Goal: Transaction & Acquisition: Purchase product/service

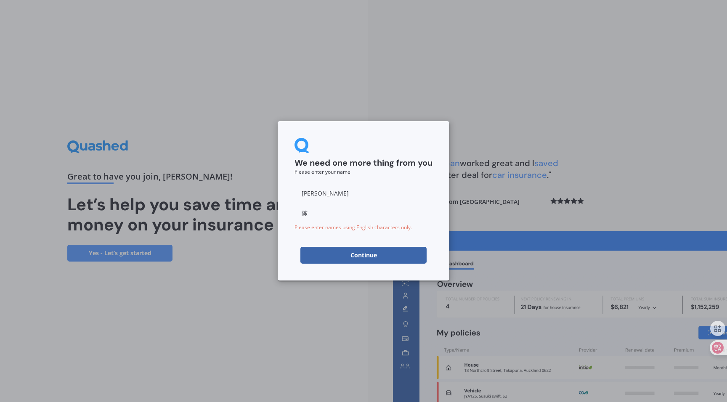
click at [314, 200] on input "[PERSON_NAME]" at bounding box center [364, 193] width 138 height 17
click at [314, 196] on input "[PERSON_NAME]" at bounding box center [364, 193] width 138 height 17
type input "n"
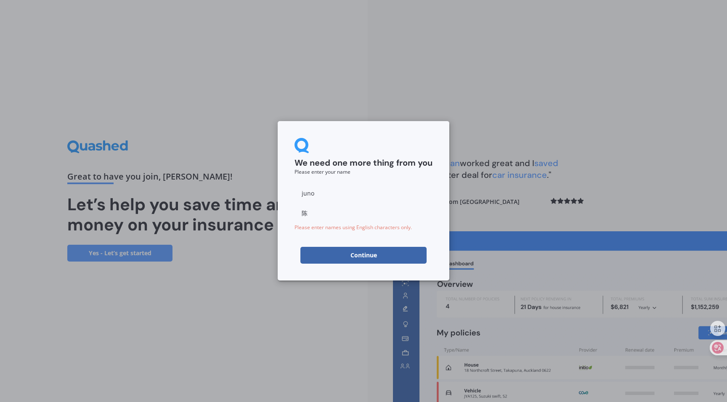
click at [317, 195] on input "juno" at bounding box center [364, 193] width 138 height 17
type input "junbo"
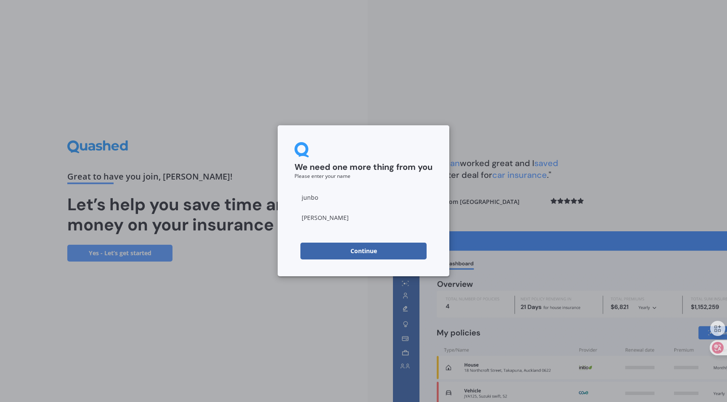
type input "[PERSON_NAME]"
click at [345, 249] on button "Continue" at bounding box center [363, 251] width 126 height 17
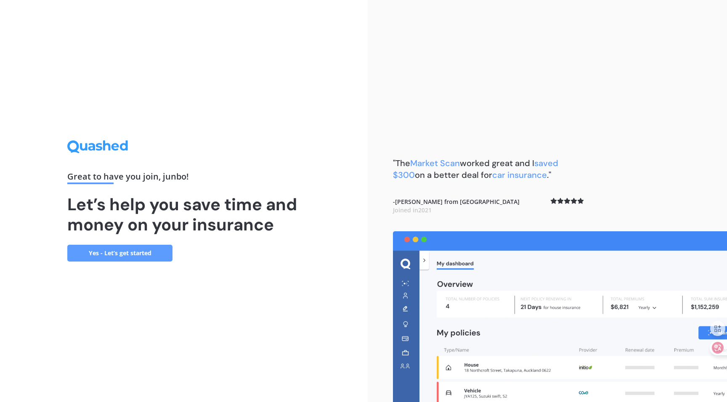
click at [122, 253] on link "Yes - Let’s get started" at bounding box center [119, 253] width 105 height 17
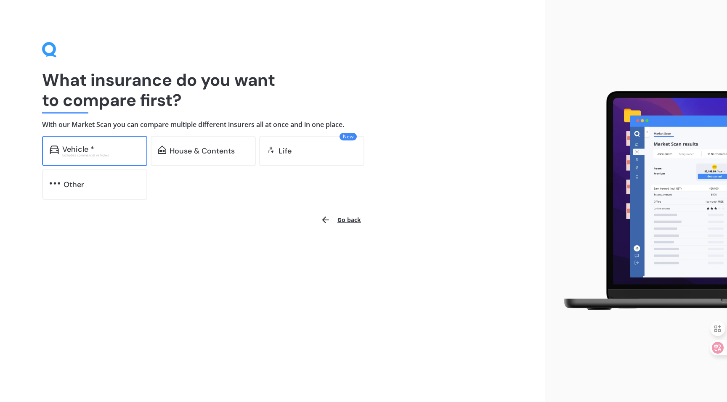
click at [96, 148] on div "Vehicle *" at bounding box center [100, 149] width 77 height 8
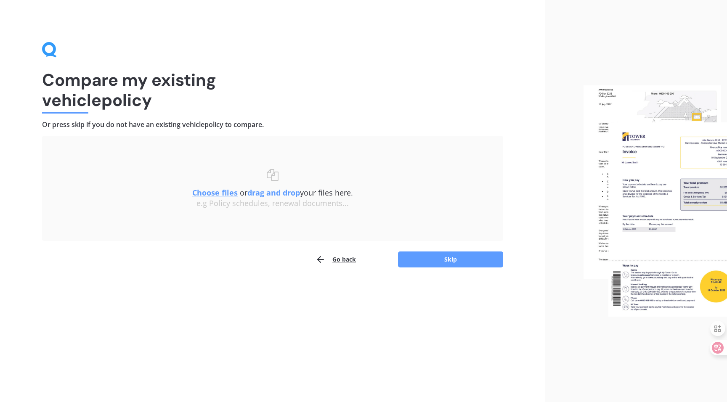
click at [441, 268] on div "Compare my existing vehicle policy Or press skip if you do not have an existing…" at bounding box center [272, 201] width 545 height 402
click at [439, 258] on button "Skip" at bounding box center [450, 260] width 105 height 16
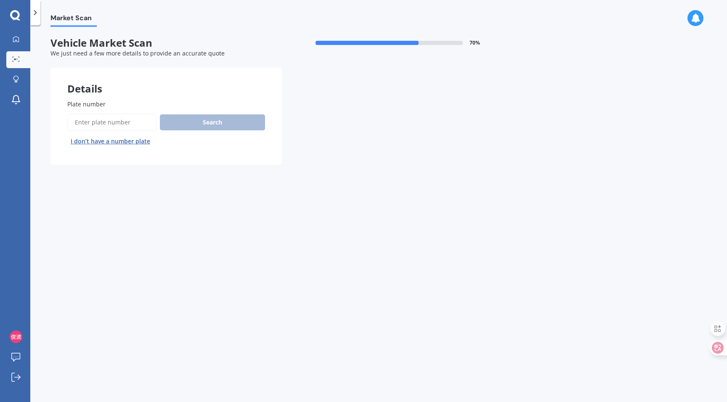
click at [118, 126] on input "Plate number" at bounding box center [111, 123] width 89 height 18
type input "RJH282"
click at [215, 123] on button "Search" at bounding box center [212, 122] width 105 height 16
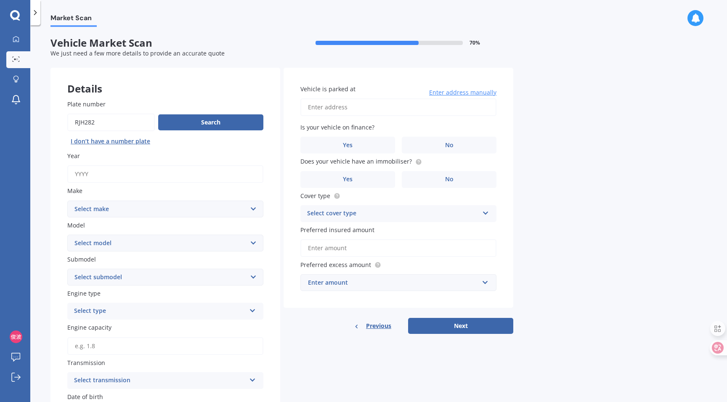
click at [235, 135] on div "Search I don’t have a number plate" at bounding box center [165, 131] width 196 height 35
click at [220, 128] on button "Search" at bounding box center [210, 122] width 105 height 16
click at [184, 169] on input "Year" at bounding box center [165, 174] width 196 height 18
type input "2013"
click at [186, 212] on select "Select make AC ALFA ROMEO ASTON [PERSON_NAME] AUDI AUSTIN BEDFORD Bentley BMW B…" at bounding box center [165, 209] width 196 height 17
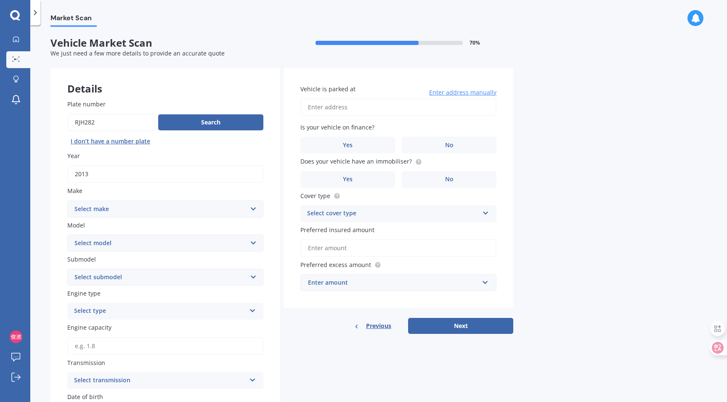
select select "TOYOTA"
click at [67, 201] on select "Select make AC ALFA ROMEO ASTON [PERSON_NAME] AUDI AUSTIN BEDFORD Bentley BMW B…" at bounding box center [165, 209] width 196 height 17
click at [148, 240] on select "Select model" at bounding box center [165, 243] width 196 height 17
select select "PRIUS"
click at [67, 235] on select "Select model 4 Runner 86 Allex Allion Alphard Altezza Aqua Aristo Aurion Auris …" at bounding box center [165, 243] width 196 height 17
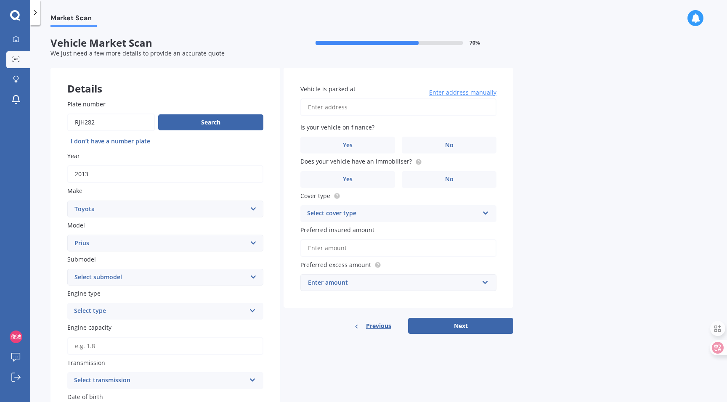
click at [161, 287] on div "Plate number Search I [PERSON_NAME]’t have a number plate Year [DATE] Make Sele…" at bounding box center [166, 330] width 230 height 494
click at [164, 279] on select "Select submodel (All other) Hybrid" at bounding box center [165, 277] width 196 height 17
select select "HYBRID"
click at [67, 270] on select "Select submodel (All other) Hybrid" at bounding box center [165, 277] width 196 height 17
click at [148, 316] on div "Select type" at bounding box center [160, 311] width 172 height 10
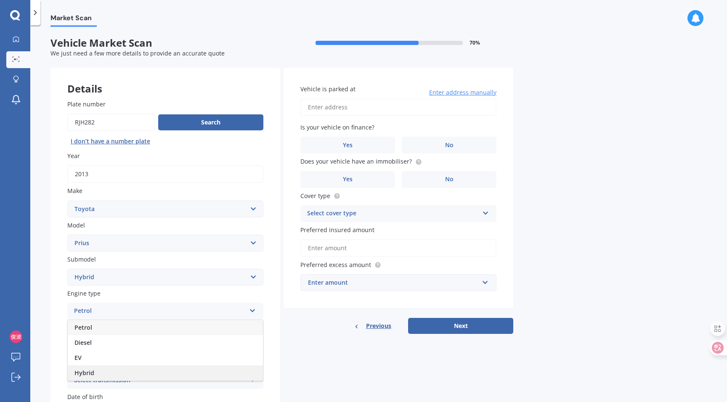
click at [129, 375] on div "Hybrid" at bounding box center [165, 373] width 195 height 15
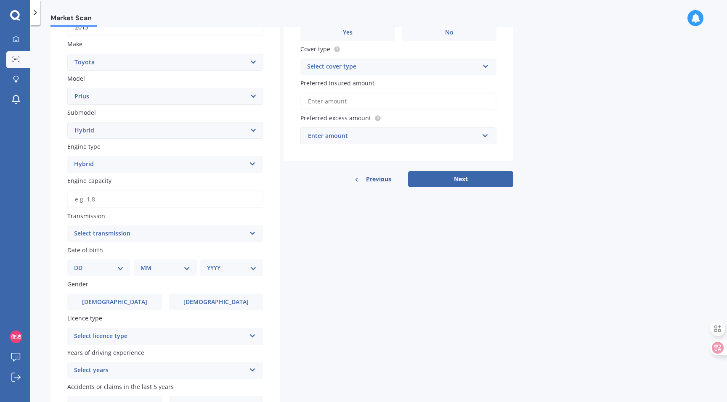
scroll to position [147, 0]
click at [165, 210] on div "Plate number Search I [PERSON_NAME]’t have a number plate Year [DATE] Make Sele…" at bounding box center [166, 183] width 230 height 494
click at [156, 202] on input "Engine capacity" at bounding box center [165, 200] width 196 height 18
type input "1.8"
click at [132, 233] on div "Select transmission" at bounding box center [160, 234] width 172 height 10
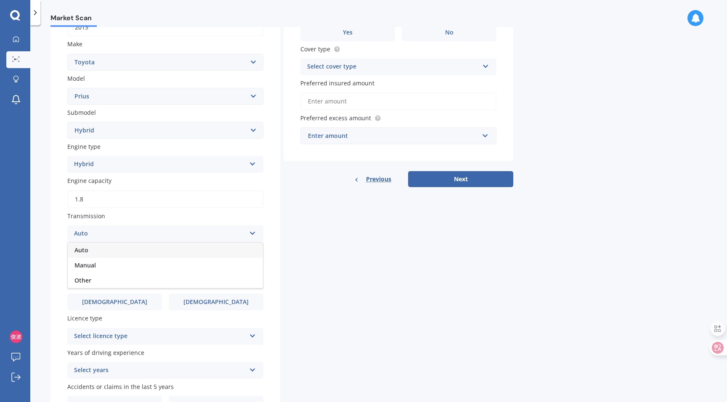
click at [88, 219] on span "Transmission" at bounding box center [86, 216] width 38 height 8
click at [335, 229] on div "Details Plate number Search I [PERSON_NAME]’t have a number plate Year [DATE] M…" at bounding box center [282, 175] width 463 height 509
click at [111, 273] on select "DD 01 02 03 04 05 06 07 08 09 10 11 12 13 14 15 16 17 18 19 20 21 22 23 24 25 2…" at bounding box center [99, 267] width 50 height 9
select select "18"
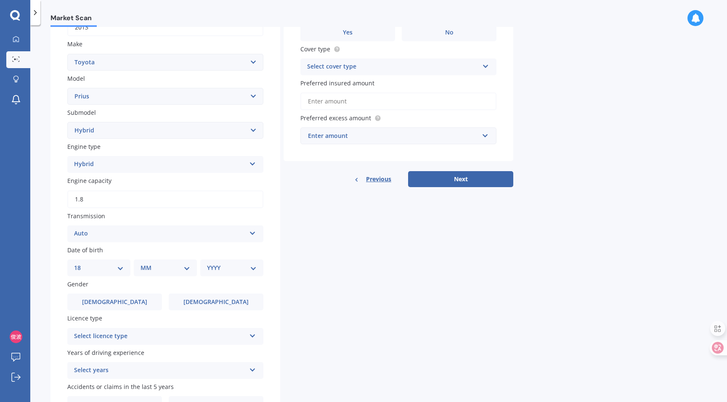
click at [81, 265] on select "DD 01 02 03 04 05 06 07 08 09 10 11 12 13 14 15 16 17 18 19 20 21 22 23 24 25 2…" at bounding box center [99, 267] width 50 height 9
click at [157, 270] on select "MM 01 02 03 04 05 06 07 08 09 10 11 12" at bounding box center [167, 267] width 46 height 9
select select "01"
click at [144, 265] on select "MM 01 02 03 04 05 06 07 08 09 10 11 12" at bounding box center [167, 267] width 46 height 9
click at [227, 269] on select "YYYY 2025 2024 2023 2022 2021 2020 2019 2018 2017 2016 2015 2014 2013 2012 2011…" at bounding box center [230, 267] width 46 height 9
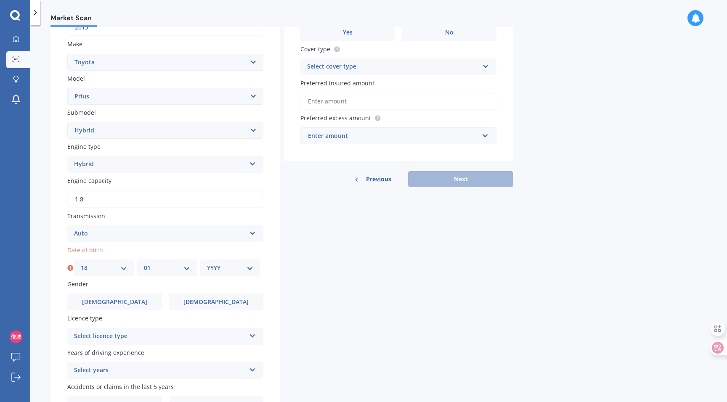
select select "1987"
click at [207, 265] on select "YYYY 2025 2024 2023 2022 2021 2020 2019 2018 2017 2016 2015 2014 2013 2012 2011…" at bounding box center [230, 267] width 46 height 9
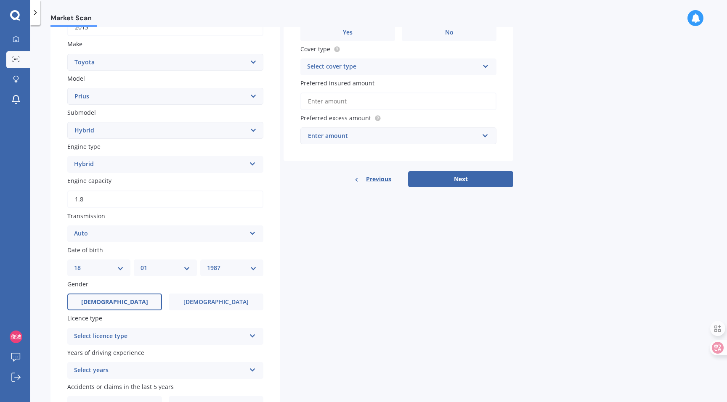
click at [130, 301] on label "[DEMOGRAPHIC_DATA]" at bounding box center [114, 302] width 95 height 17
click at [0, 0] on input "[DEMOGRAPHIC_DATA]" at bounding box center [0, 0] width 0 height 0
click at [148, 342] on div "Select licence type" at bounding box center [160, 337] width 172 height 10
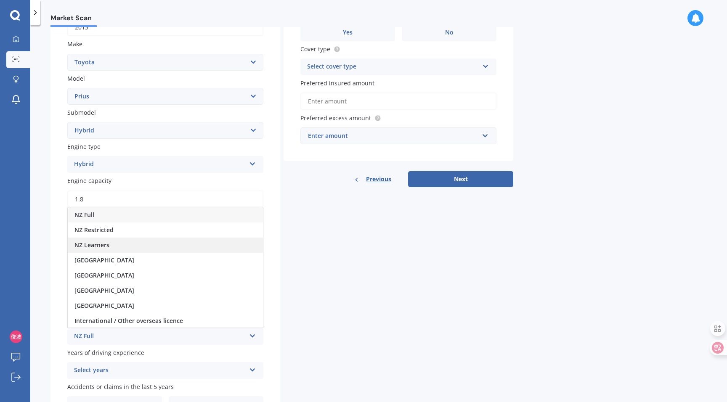
click at [154, 247] on div "NZ Learners" at bounding box center [165, 245] width 195 height 15
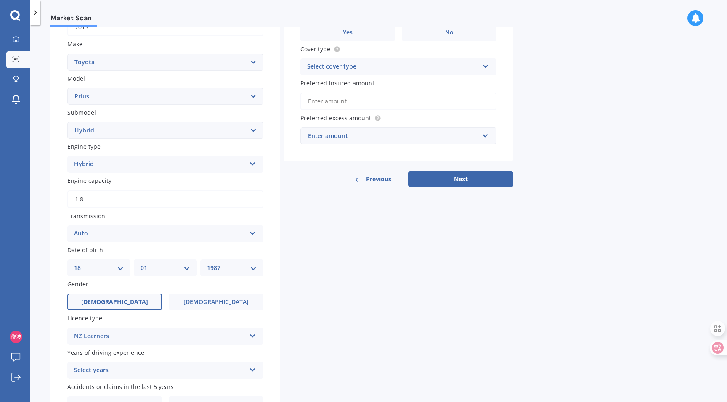
scroll to position [199, 0]
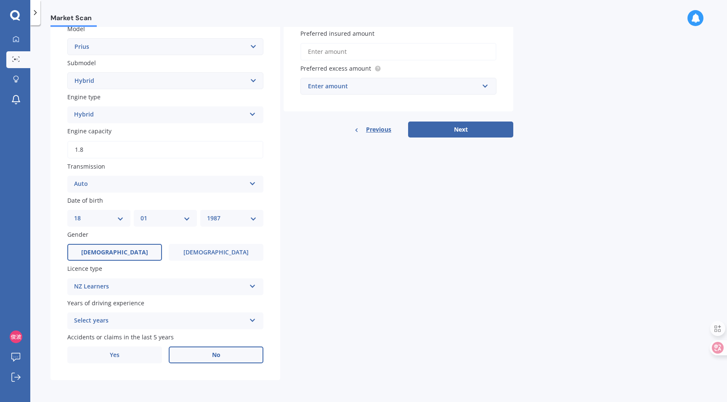
click at [221, 361] on label "No" at bounding box center [216, 355] width 95 height 17
click at [0, 0] on input "No" at bounding box center [0, 0] width 0 height 0
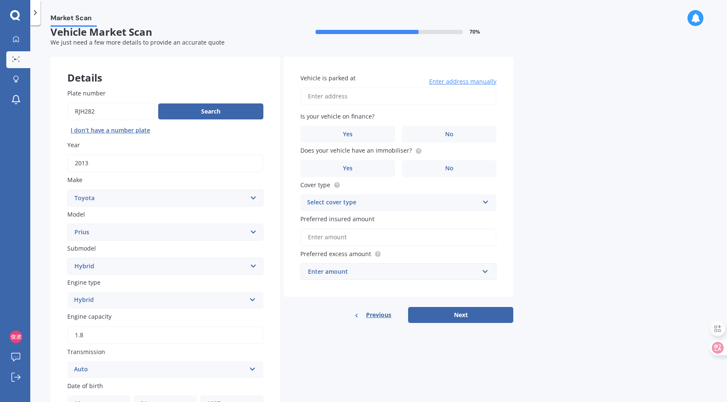
scroll to position [0, 0]
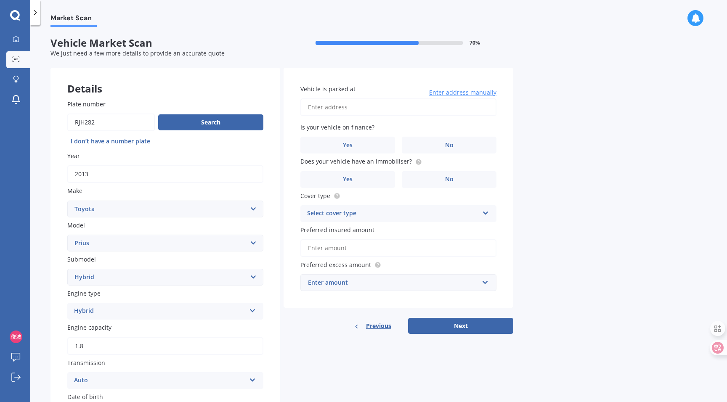
click at [368, 107] on input "Vehicle is parked at" at bounding box center [398, 107] width 196 height 18
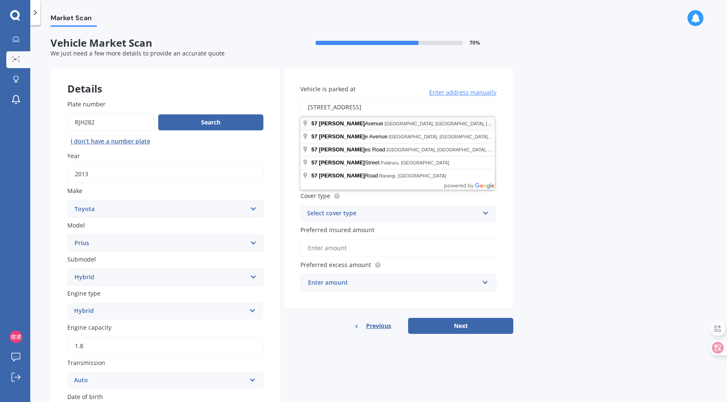
type input "[STREET_ADDRESS]"
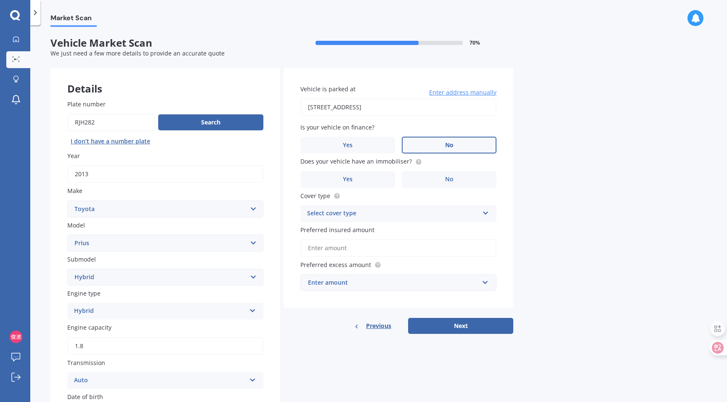
click at [433, 150] on label "No" at bounding box center [449, 145] width 95 height 17
click at [0, 0] on input "No" at bounding box center [0, 0] width 0 height 0
click at [391, 164] on span "Does your vehicle have an immobiliser?" at bounding box center [356, 162] width 112 height 8
click at [413, 166] on span "Does your vehicle have an immobiliser?" at bounding box center [361, 161] width 122 height 9
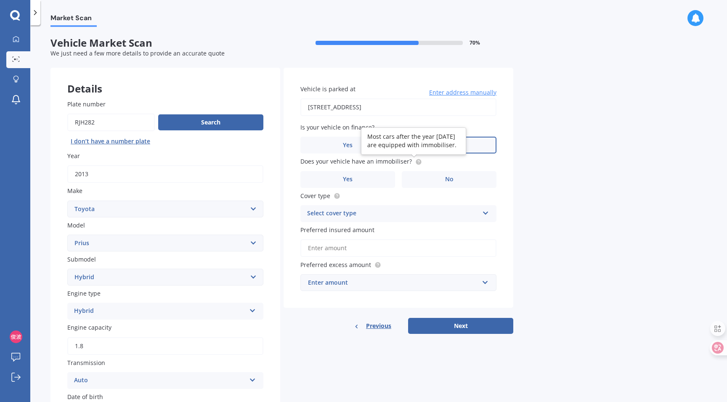
click at [415, 165] on icon at bounding box center [418, 162] width 7 height 7
click at [394, 163] on span "Does your vehicle have an immobiliser?" at bounding box center [356, 162] width 112 height 8
click at [361, 178] on label "Yes" at bounding box center [347, 179] width 95 height 17
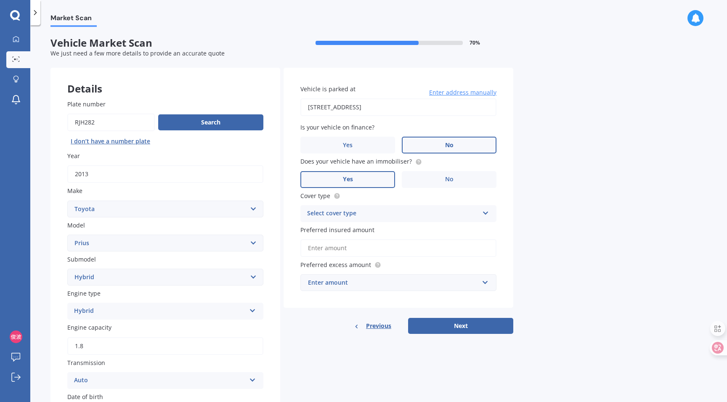
click at [0, 0] on input "Yes" at bounding box center [0, 0] width 0 height 0
click at [376, 214] on div "Select cover type" at bounding box center [393, 214] width 172 height 10
click at [355, 229] on div "Comprehensive" at bounding box center [398, 230] width 195 height 15
click at [338, 234] on span "Preferred insured amount" at bounding box center [337, 230] width 74 height 8
click at [338, 239] on input "Preferred insured amount" at bounding box center [398, 248] width 196 height 18
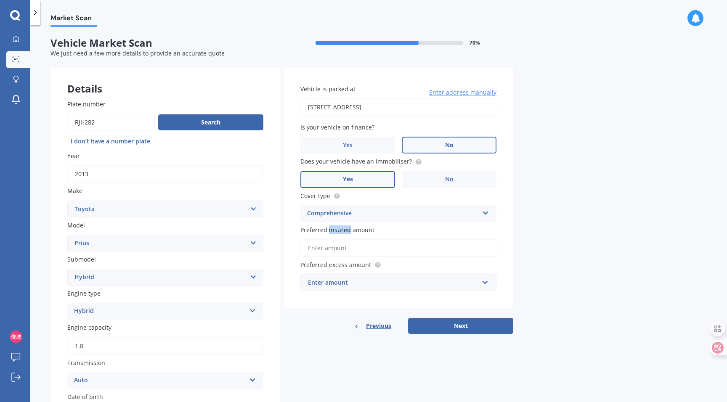
click at [338, 234] on span "Preferred insured amount" at bounding box center [337, 230] width 74 height 8
click at [338, 239] on input "Preferred insured amount" at bounding box center [398, 248] width 196 height 18
click at [338, 234] on span "Preferred insured amount" at bounding box center [337, 230] width 74 height 8
click at [338, 239] on input "Preferred insured amount" at bounding box center [398, 248] width 196 height 18
click at [371, 249] on input "Preferred insured amount" at bounding box center [398, 248] width 196 height 18
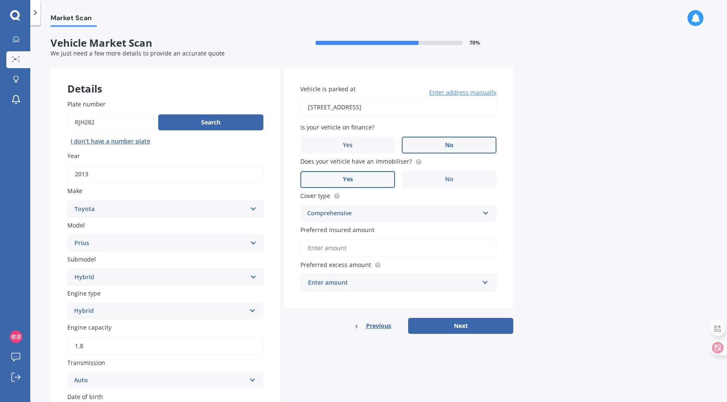
click at [338, 267] on span "Preferred excess amount" at bounding box center [335, 265] width 71 height 8
click at [346, 312] on div "Vehicle is parked at [STREET_ADDRESS] Enter address manually Is your vehicle on…" at bounding box center [399, 201] width 230 height 267
click at [370, 287] on div "Enter amount" at bounding box center [393, 282] width 171 height 9
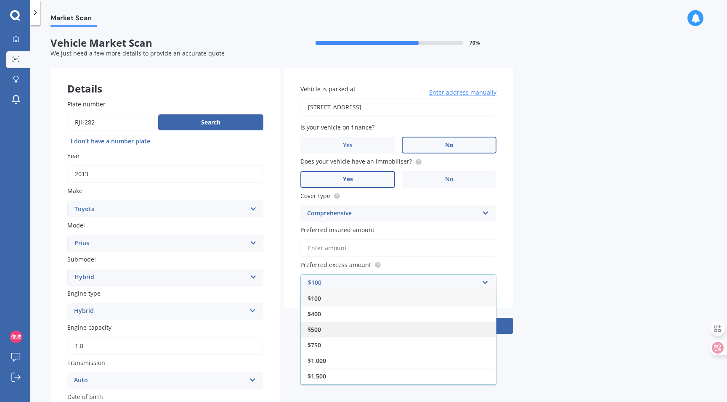
click at [349, 332] on div "$500" at bounding box center [398, 330] width 195 height 16
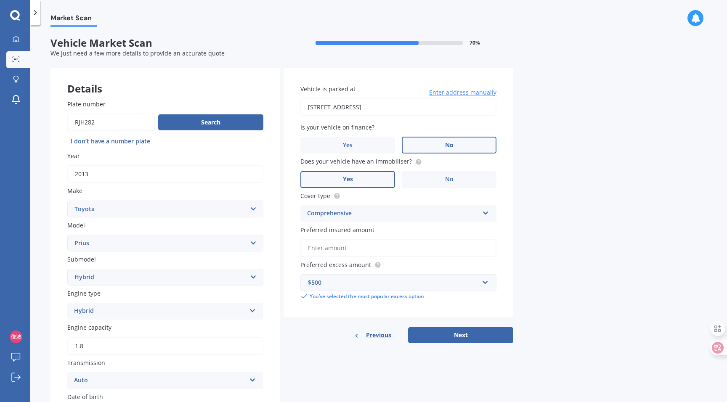
click at [382, 248] on input "Preferred insured amount" at bounding box center [398, 248] width 196 height 18
click at [319, 233] on span "Preferred insured amount" at bounding box center [337, 230] width 74 height 8
click at [319, 239] on input "Preferred insured amount" at bounding box center [398, 248] width 196 height 18
click at [319, 233] on span "Preferred insured amount" at bounding box center [337, 230] width 74 height 8
click at [319, 239] on input "Preferred insured amount" at bounding box center [398, 248] width 196 height 18
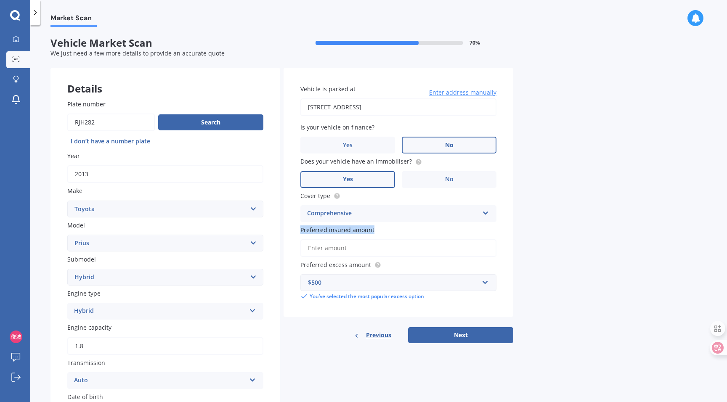
click at [319, 233] on span "Preferred insured amount" at bounding box center [337, 230] width 74 height 8
click at [319, 239] on input "Preferred insured amount" at bounding box center [398, 248] width 196 height 18
copy span "Preferred insured amount"
click at [465, 336] on button "Next" at bounding box center [460, 335] width 105 height 16
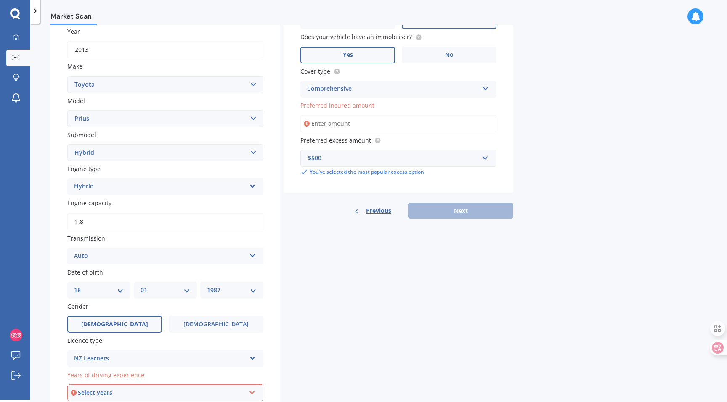
scroll to position [125, 0]
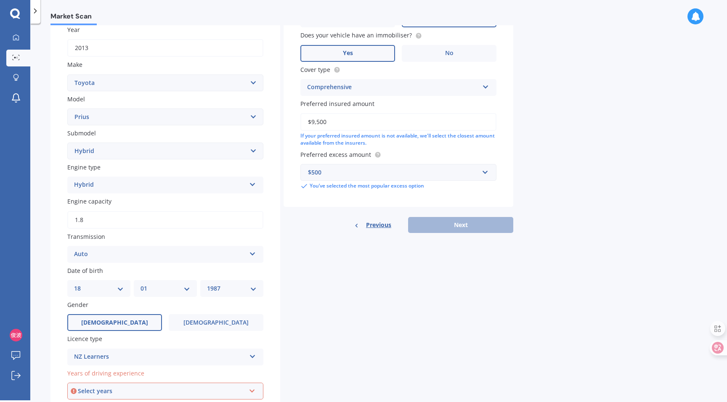
type input "$9,500"
click at [468, 275] on div "Details Plate number Search I [PERSON_NAME]’t have a number plate Year [DATE] M…" at bounding box center [282, 196] width 463 height 509
click at [464, 223] on div "Previous Next" at bounding box center [399, 225] width 230 height 16
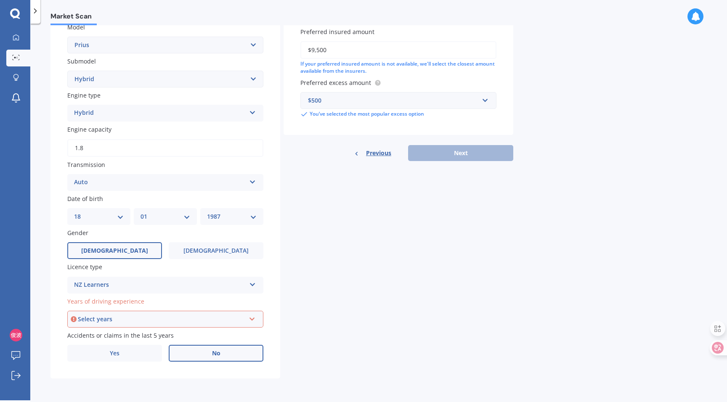
click at [171, 320] on div "Select years" at bounding box center [161, 319] width 167 height 9
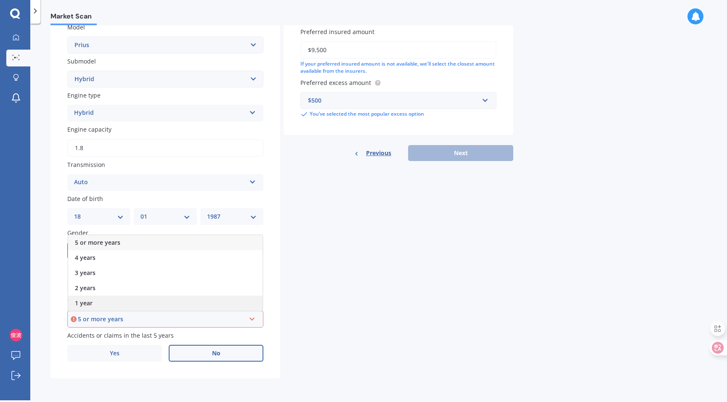
click at [162, 304] on div "1 year" at bounding box center [165, 303] width 194 height 15
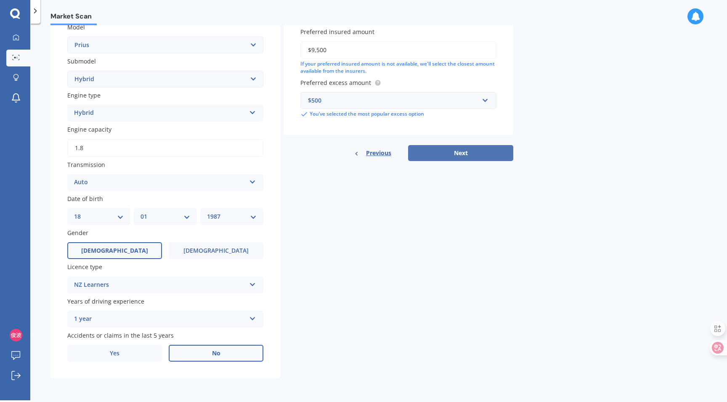
click at [484, 155] on button "Next" at bounding box center [460, 153] width 105 height 16
select select "18"
select select "01"
select select "1987"
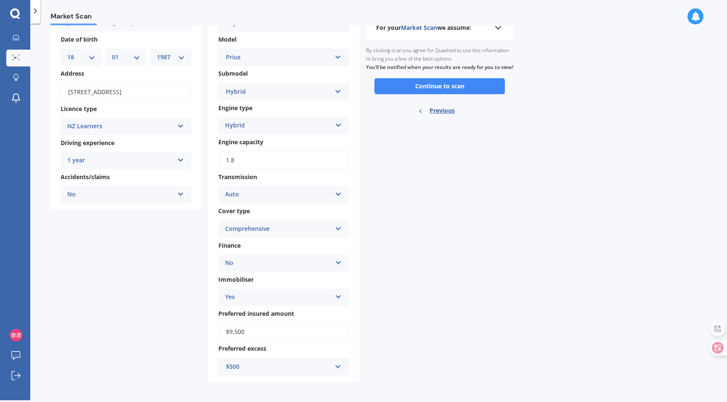
scroll to position [77, 0]
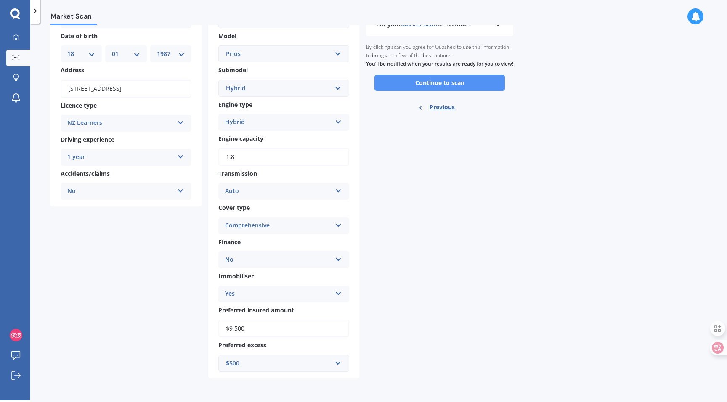
click at [457, 91] on button "Continue to scan" at bounding box center [440, 83] width 130 height 16
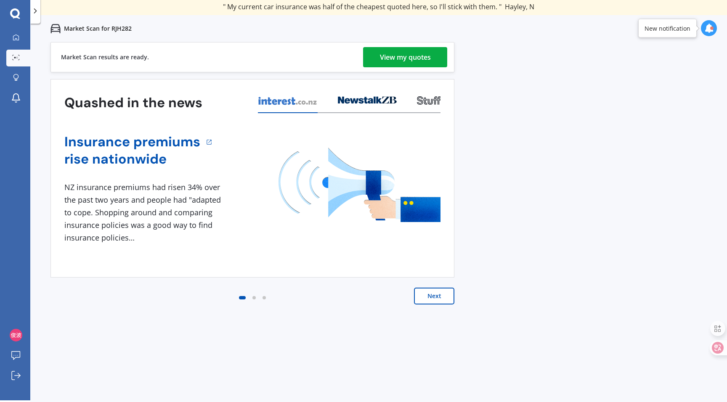
click at [381, 60] on div "View my quotes" at bounding box center [405, 57] width 51 height 20
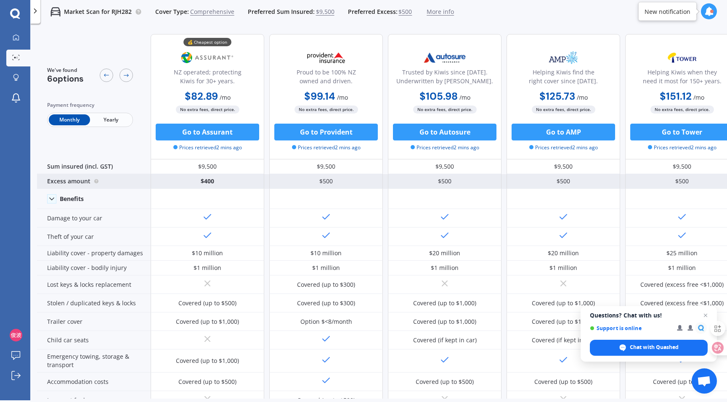
click at [61, 183] on div "Excess amount" at bounding box center [94, 181] width 114 height 15
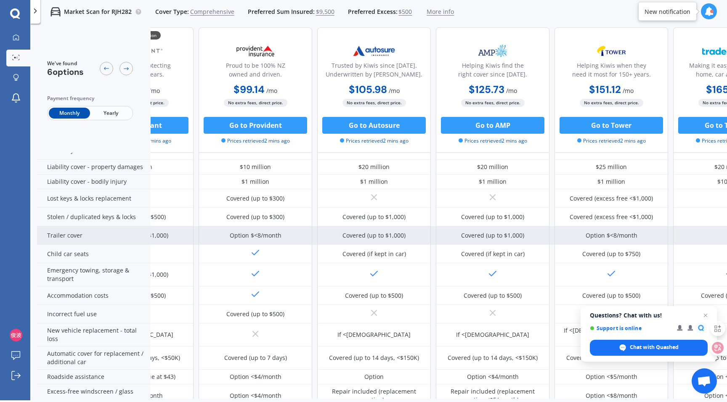
scroll to position [86, 0]
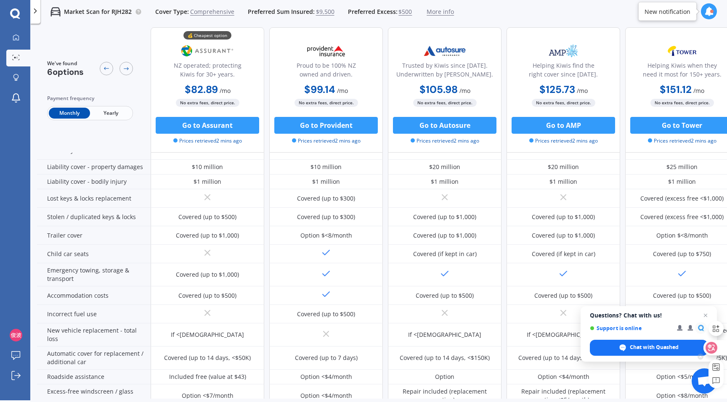
click at [719, 346] on div at bounding box center [715, 347] width 23 height 15
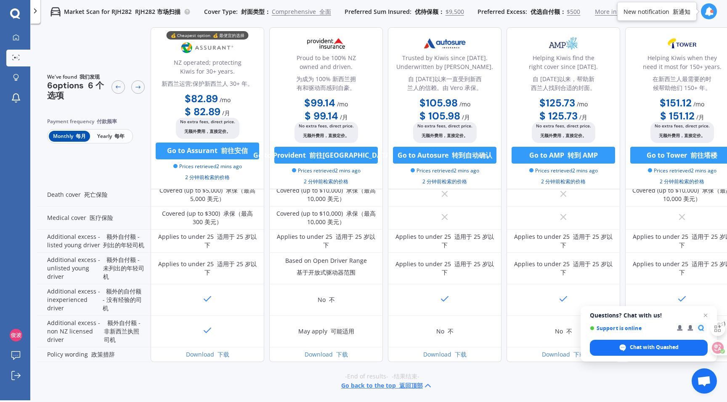
scroll to position [558, 0]
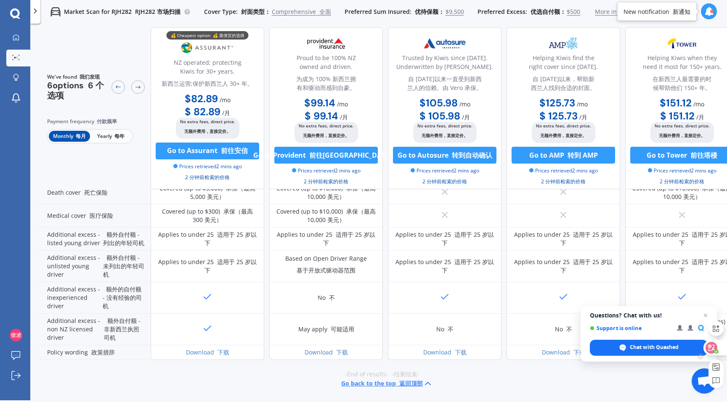
click at [718, 348] on div at bounding box center [715, 347] width 23 height 15
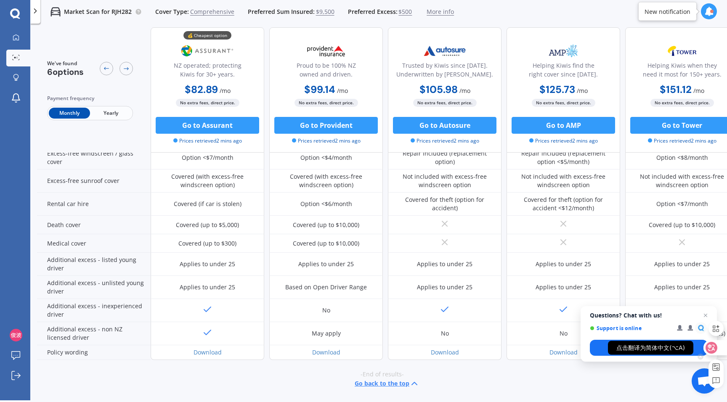
scroll to position [328, 0]
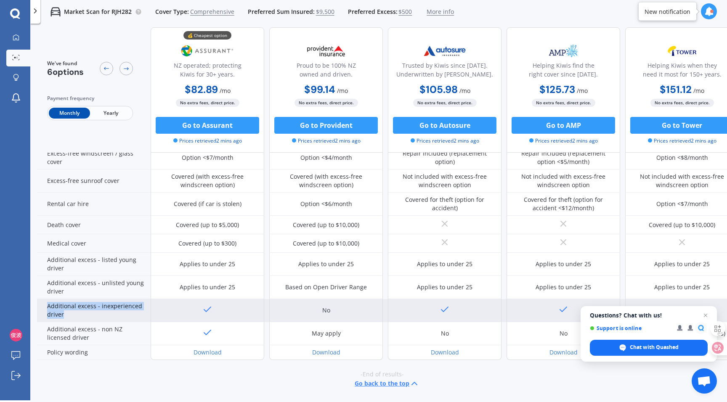
drag, startPoint x: 68, startPoint y: 311, endPoint x: 42, endPoint y: 303, distance: 26.9
click at [42, 303] on div "Additional excess - inexperienced driver" at bounding box center [94, 310] width 114 height 23
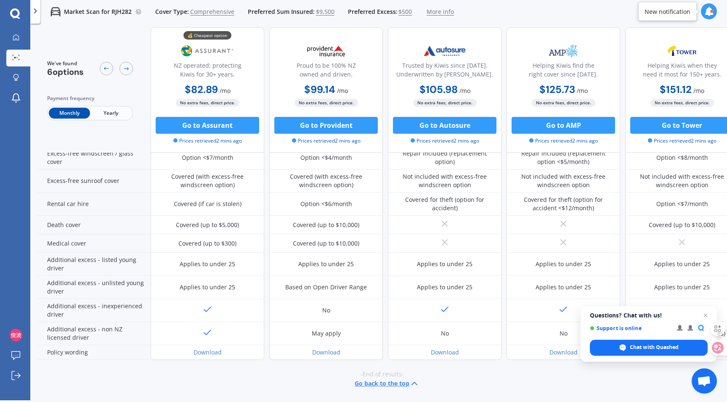
click at [672, 29] on div "Helping Kiwis when they need it most for 150+ years. $151.12 / mo $1,641.49 / y…" at bounding box center [682, 89] width 114 height 125
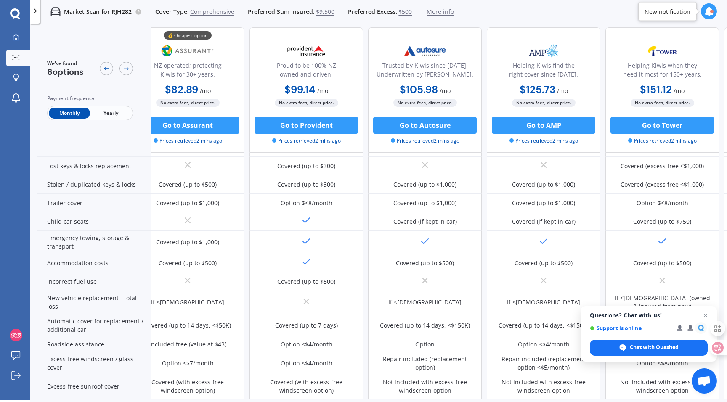
scroll to position [114, 20]
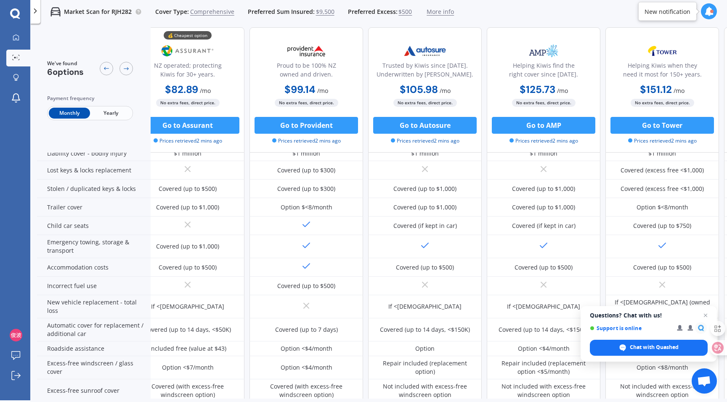
click at [591, 18] on div "Market Scan for RJH282 Cover Type: Comprehensive Preferred Sum Insured: $9,500 …" at bounding box center [378, 11] width 697 height 27
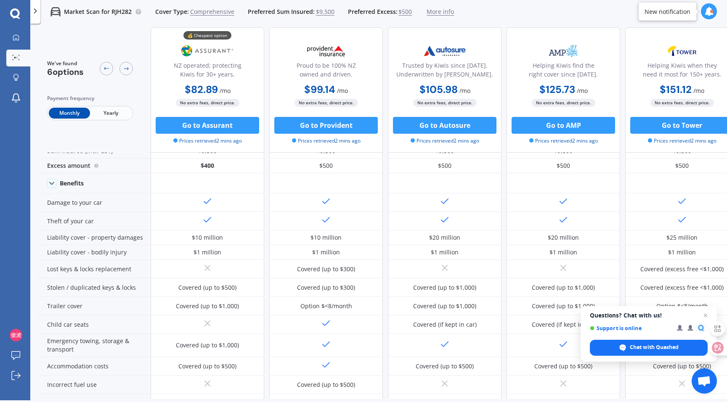
scroll to position [0, 0]
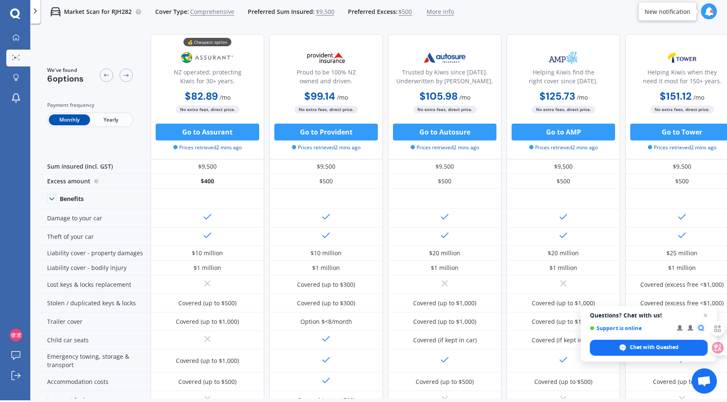
click at [111, 118] on span "Yearly" at bounding box center [110, 119] width 41 height 11
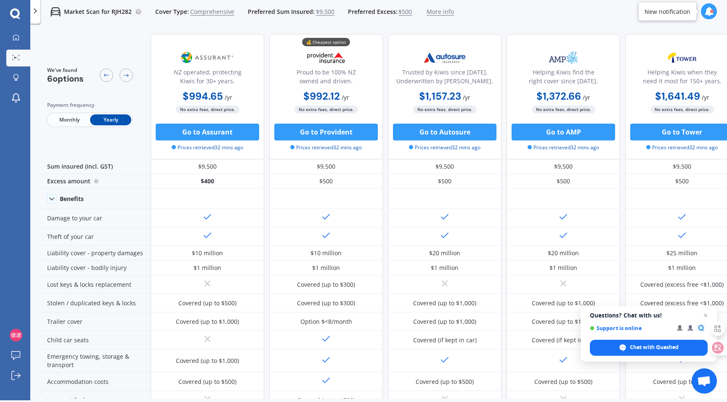
click at [56, 114] on div "Monthly Yearly" at bounding box center [90, 120] width 86 height 14
click at [61, 122] on span "Monthly" at bounding box center [69, 119] width 41 height 11
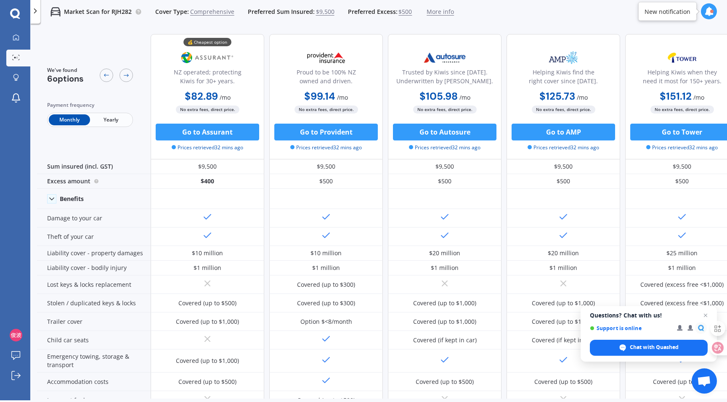
click at [113, 120] on span "Yearly" at bounding box center [110, 119] width 41 height 11
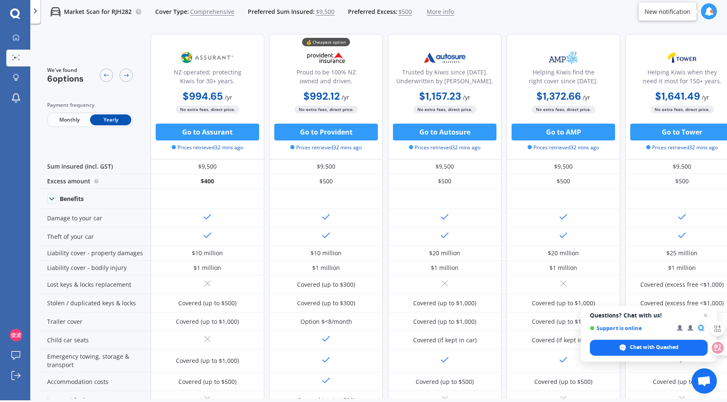
click at [80, 117] on span "Monthly" at bounding box center [69, 119] width 41 height 11
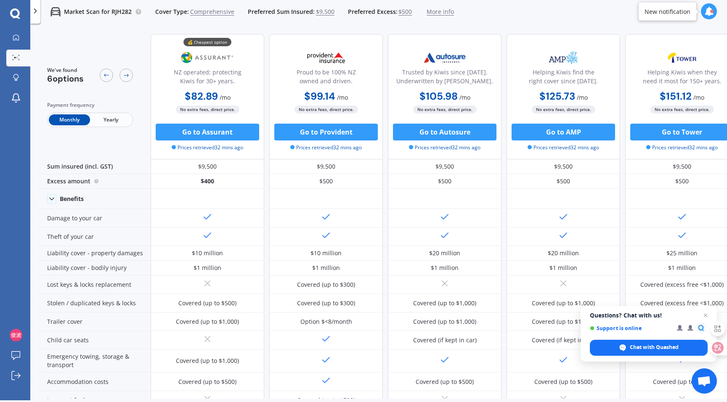
click at [116, 118] on span "Yearly" at bounding box center [110, 119] width 41 height 11
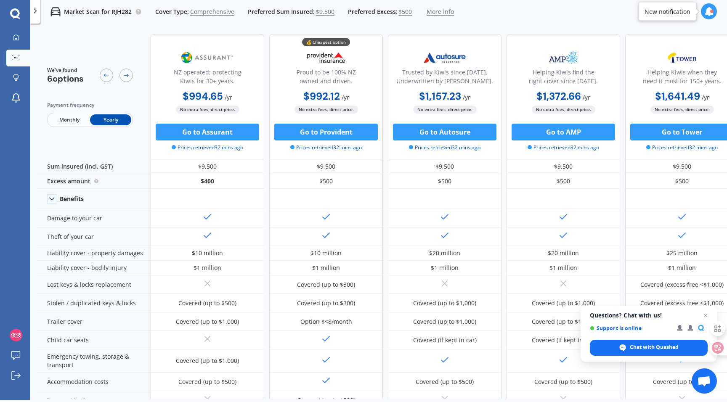
click at [85, 119] on span "Monthly" at bounding box center [69, 119] width 41 height 11
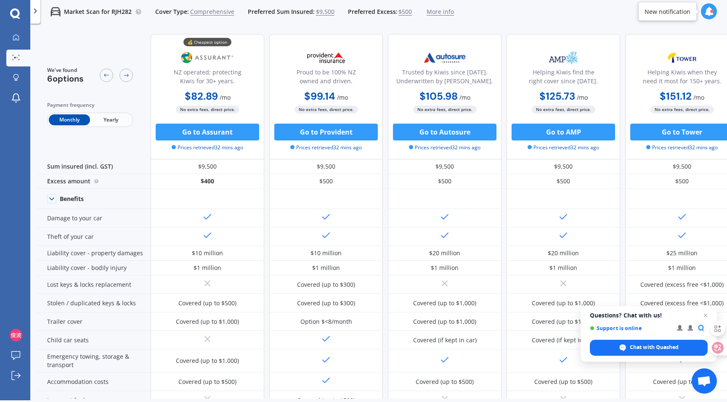
click at [117, 121] on span "Yearly" at bounding box center [110, 119] width 41 height 11
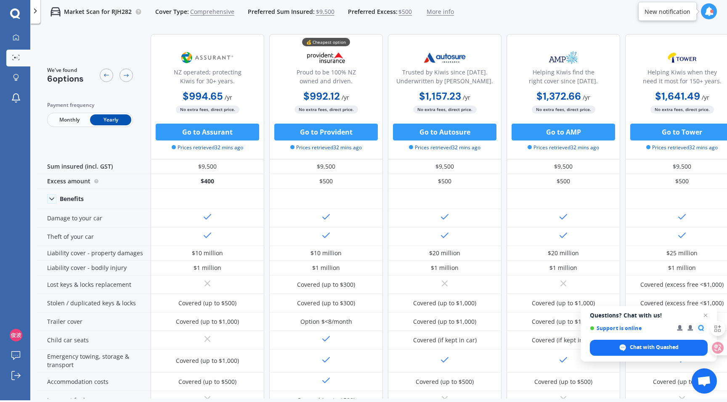
click at [67, 119] on span "Monthly" at bounding box center [69, 119] width 41 height 11
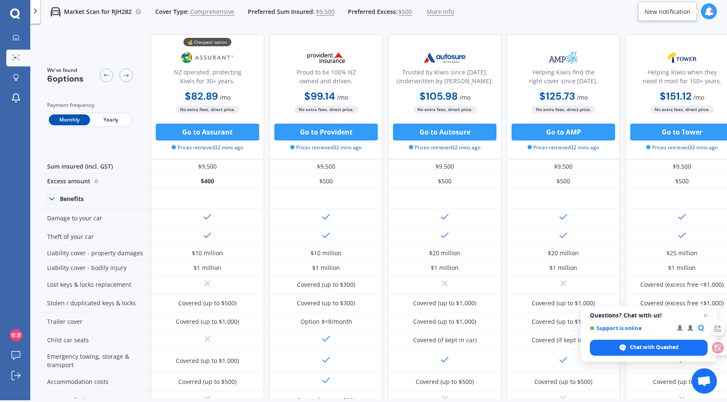
click at [109, 122] on span "Yearly" at bounding box center [110, 119] width 41 height 11
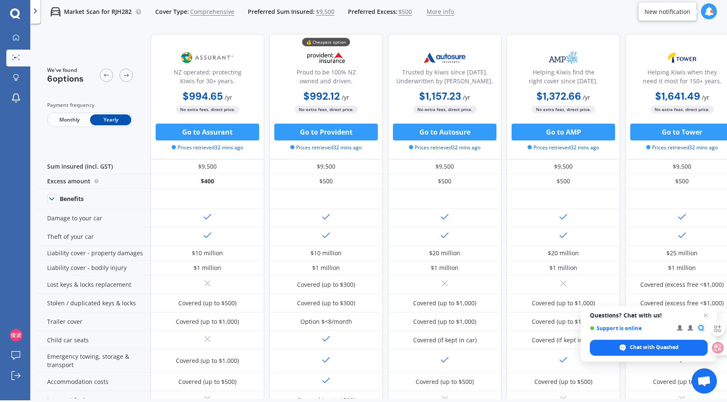
click at [64, 118] on span "Monthly" at bounding box center [69, 119] width 41 height 11
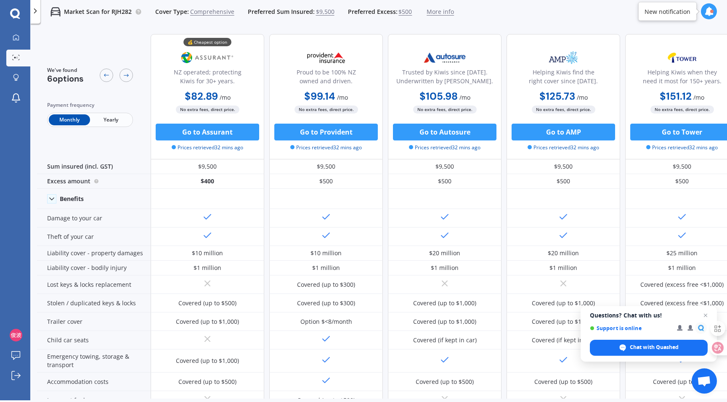
click at [104, 118] on span "Yearly" at bounding box center [110, 119] width 41 height 11
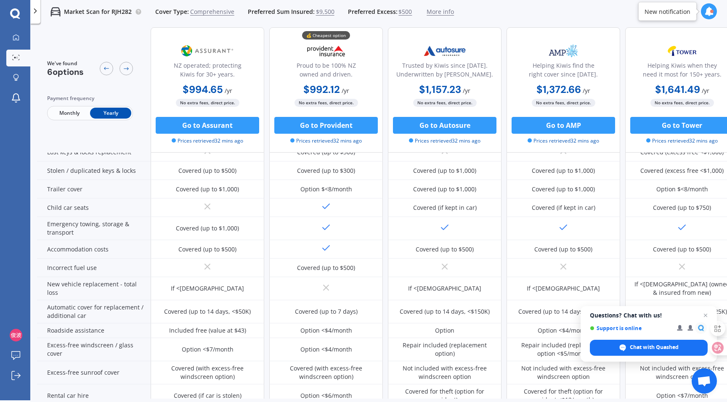
scroll to position [139, 0]
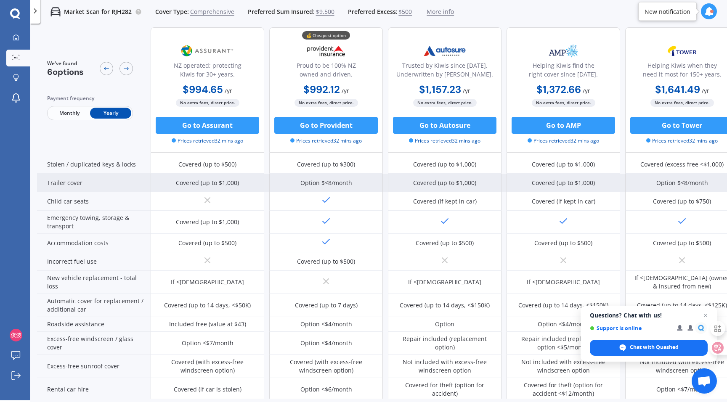
click at [57, 183] on div "Trailer cover" at bounding box center [94, 183] width 114 height 19
click at [283, 186] on div "Option $<8/month" at bounding box center [326, 183] width 114 height 19
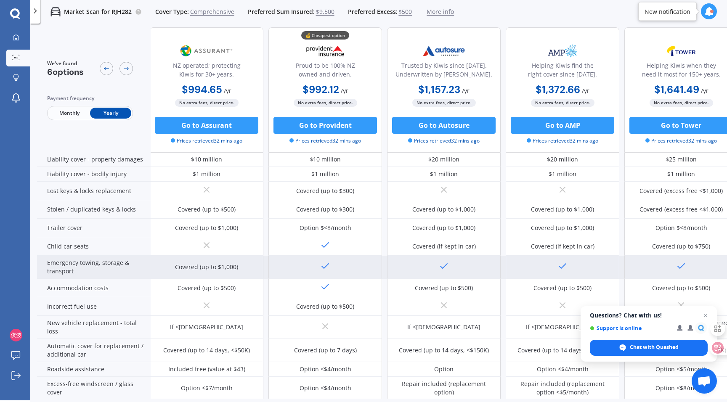
scroll to position [94, 2]
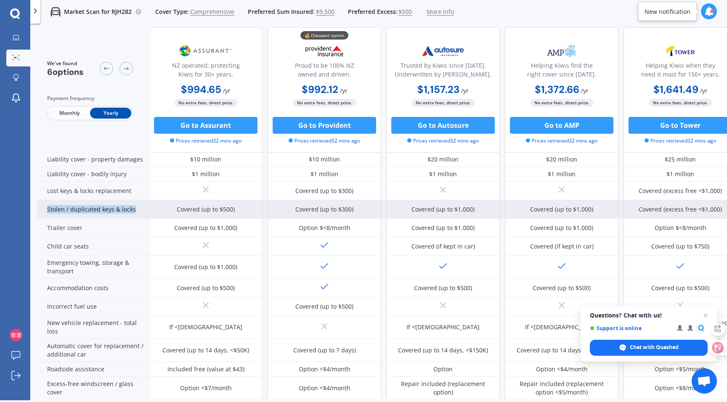
drag, startPoint x: 45, startPoint y: 207, endPoint x: 122, endPoint y: 214, distance: 77.4
click at [122, 214] on div "Stolen / duplicated keys & locks" at bounding box center [94, 209] width 114 height 19
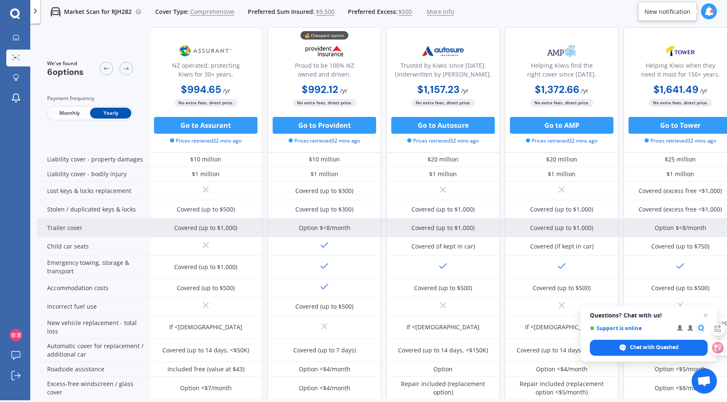
click at [81, 232] on div "Trailer cover" at bounding box center [94, 228] width 114 height 19
click at [56, 230] on div "Trailer cover" at bounding box center [94, 228] width 114 height 19
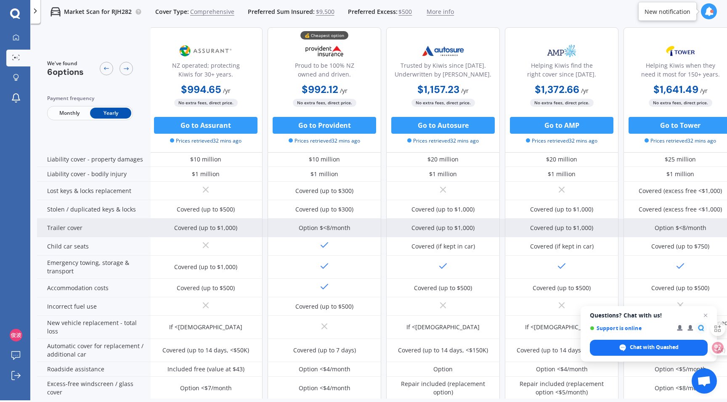
click at [57, 228] on div "Trailer cover" at bounding box center [94, 228] width 114 height 19
click at [52, 230] on div "Trailer cover" at bounding box center [94, 228] width 114 height 19
click at [53, 230] on div "Trailer cover" at bounding box center [94, 228] width 114 height 19
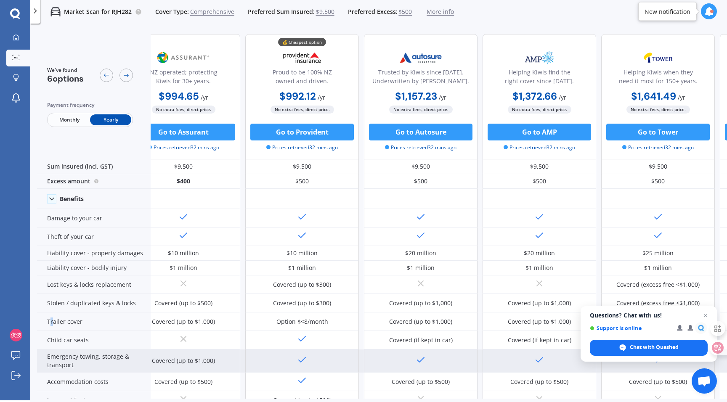
scroll to position [0, 0]
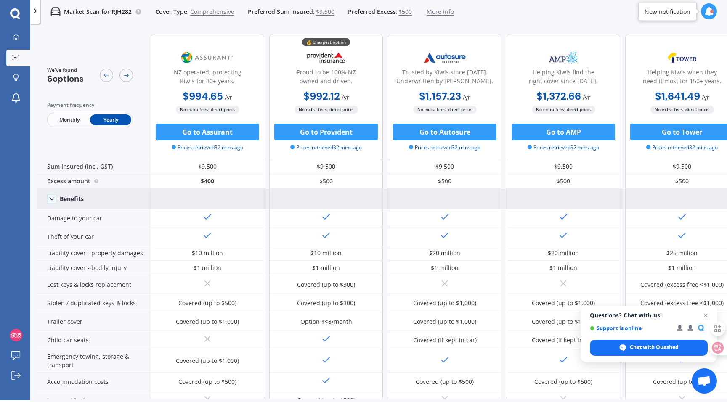
click at [50, 199] on polyline at bounding box center [52, 199] width 4 height 2
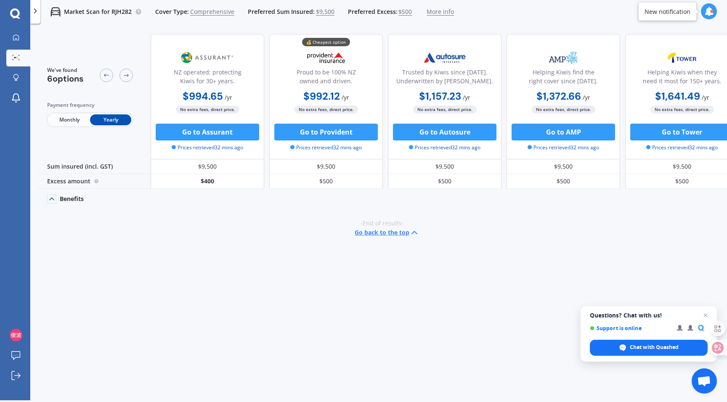
click at [50, 199] on icon at bounding box center [52, 199] width 8 height 8
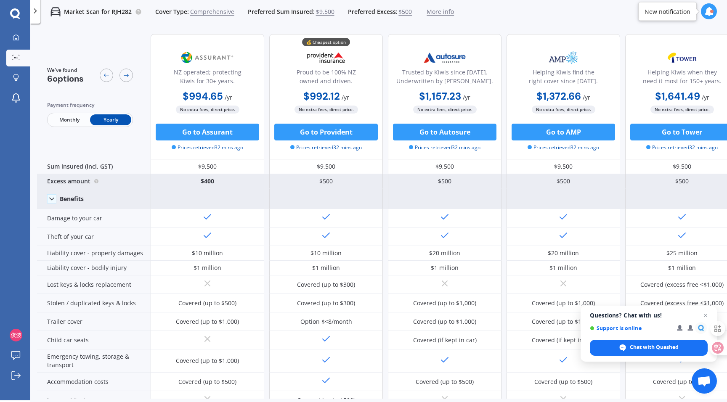
click at [75, 178] on div "Excess amount" at bounding box center [94, 181] width 114 height 15
click at [95, 181] on circle at bounding box center [96, 181] width 4 height 4
click at [66, 185] on div "Excess amount" at bounding box center [94, 181] width 114 height 15
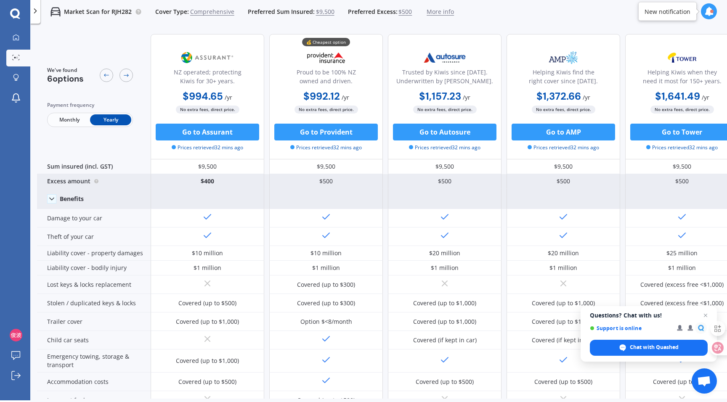
click at [66, 184] on div "Excess amount" at bounding box center [94, 181] width 114 height 15
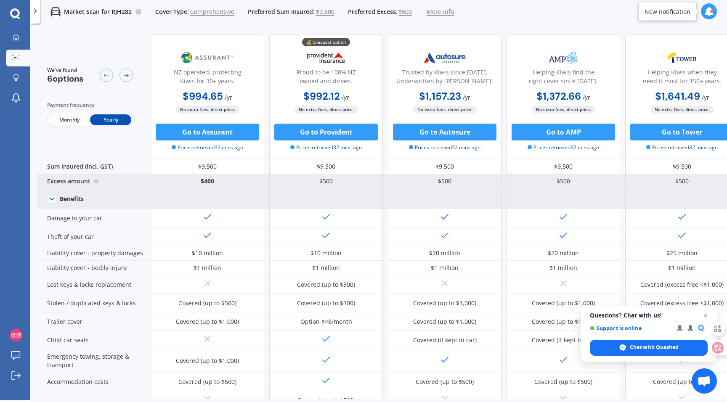
click at [302, 178] on div "$500" at bounding box center [326, 181] width 114 height 15
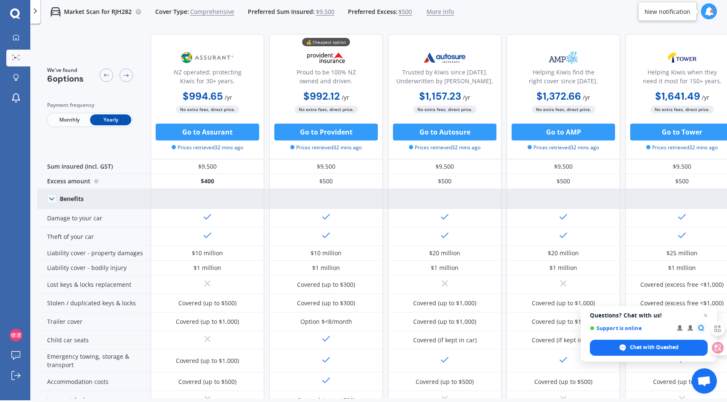
click at [80, 119] on span "Monthly" at bounding box center [69, 119] width 41 height 11
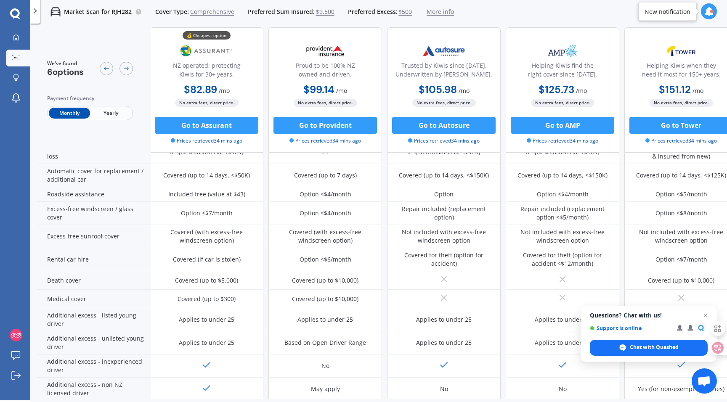
scroll to position [286, 1]
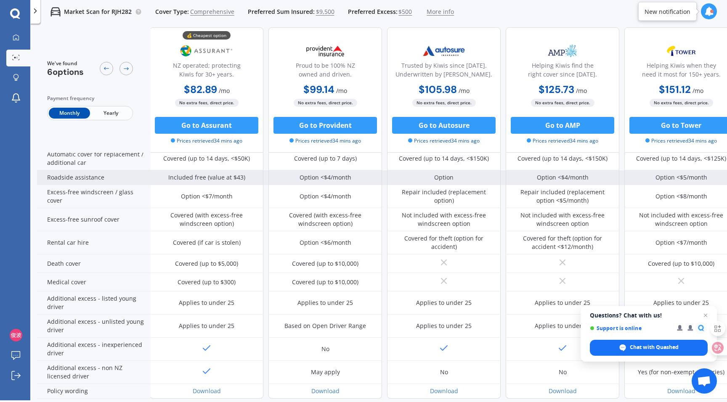
click at [66, 177] on div "Roadside assistance" at bounding box center [94, 177] width 114 height 15
click at [99, 179] on div "Roadside assistance" at bounding box center [94, 177] width 114 height 15
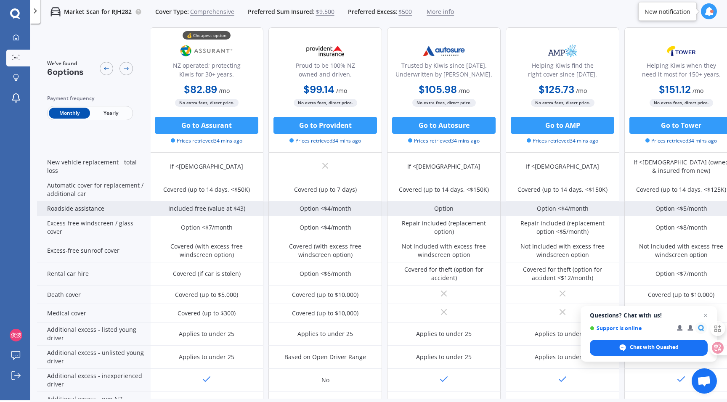
scroll to position [115, 1]
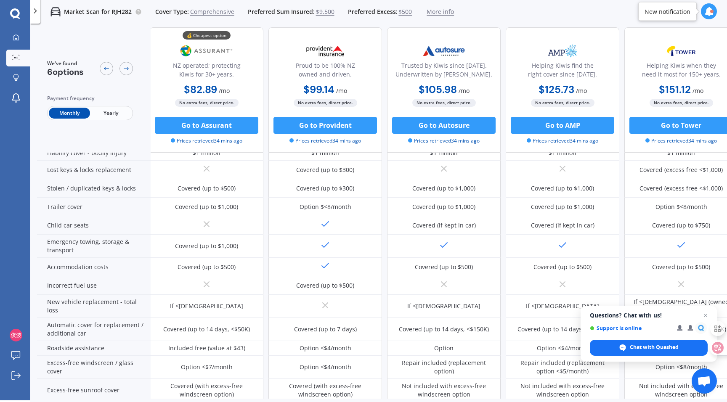
click at [710, 9] on icon at bounding box center [709, 11] width 9 height 9
click at [628, 14] on div "Market Scan for RJH282 Cover Type: Comprehensive Preferred Sum Insured: $9,500 …" at bounding box center [378, 11] width 697 height 27
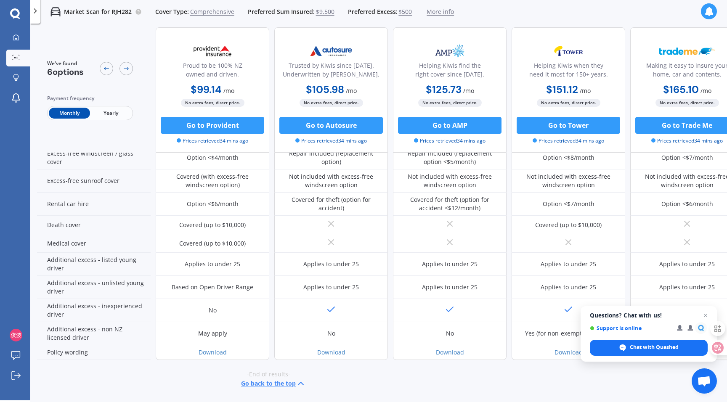
scroll to position [328, 135]
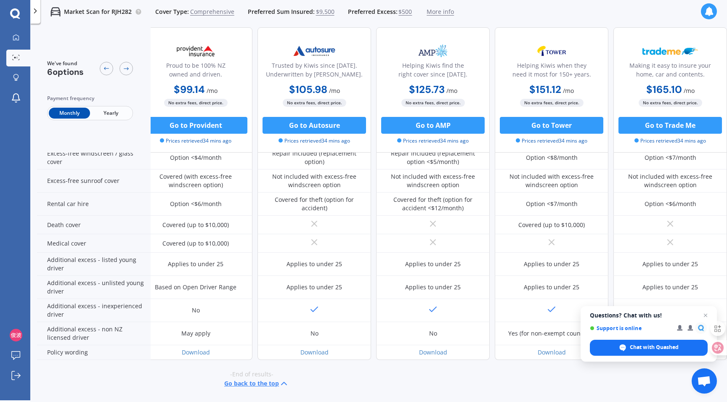
click at [96, 109] on span "Yearly" at bounding box center [110, 113] width 41 height 11
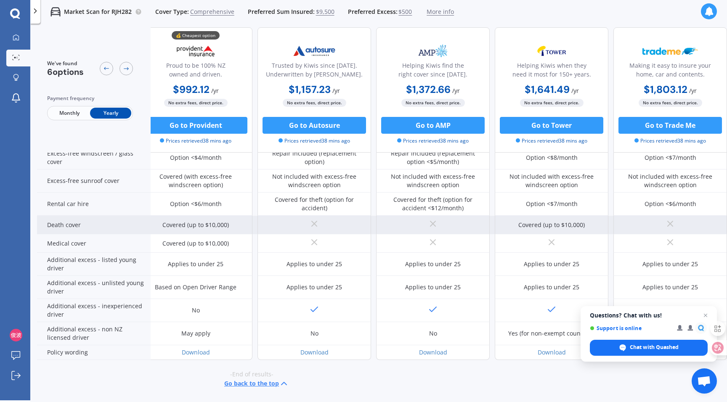
scroll to position [0, 135]
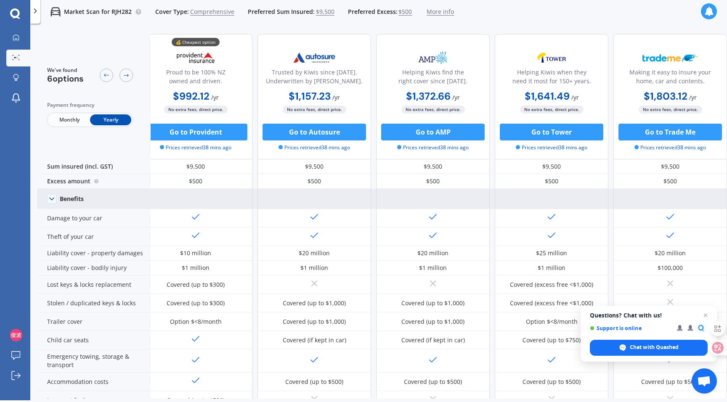
click at [75, 121] on span "Monthly" at bounding box center [69, 119] width 41 height 11
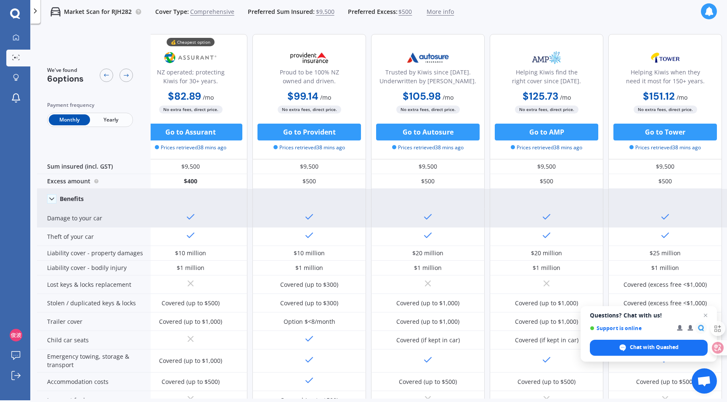
scroll to position [0, 5]
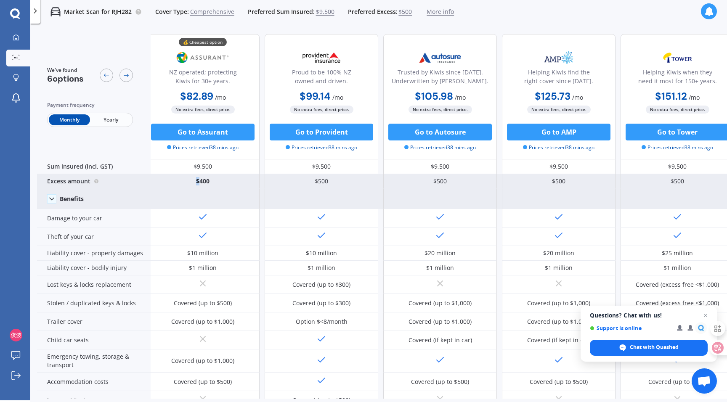
drag, startPoint x: 193, startPoint y: 180, endPoint x: 201, endPoint y: 180, distance: 7.6
click at [200, 180] on div "$400" at bounding box center [203, 181] width 114 height 15
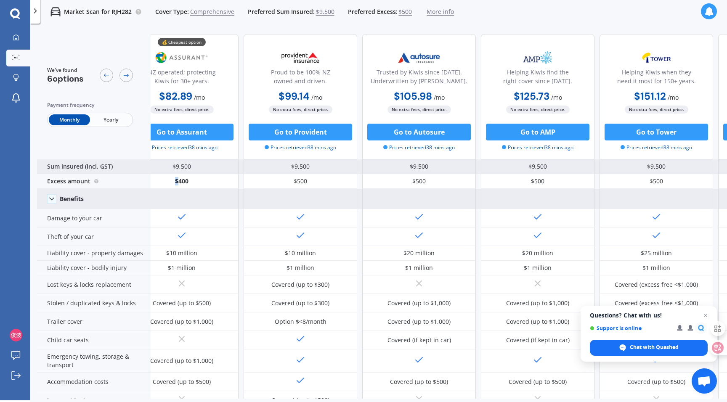
scroll to position [0, 0]
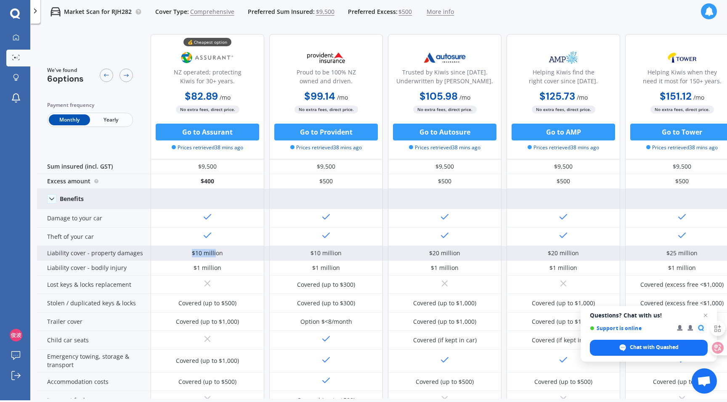
drag, startPoint x: 180, startPoint y: 254, endPoint x: 215, endPoint y: 250, distance: 36.0
click at [215, 250] on div "$10 million" at bounding box center [208, 253] width 114 height 15
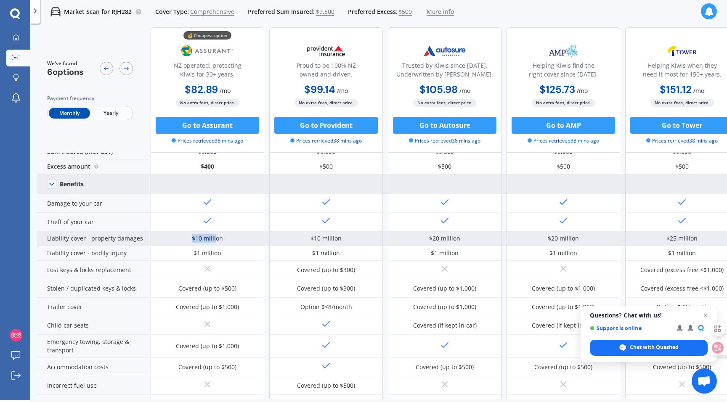
scroll to position [16, 0]
click at [230, 235] on div "$10 million" at bounding box center [208, 238] width 114 height 15
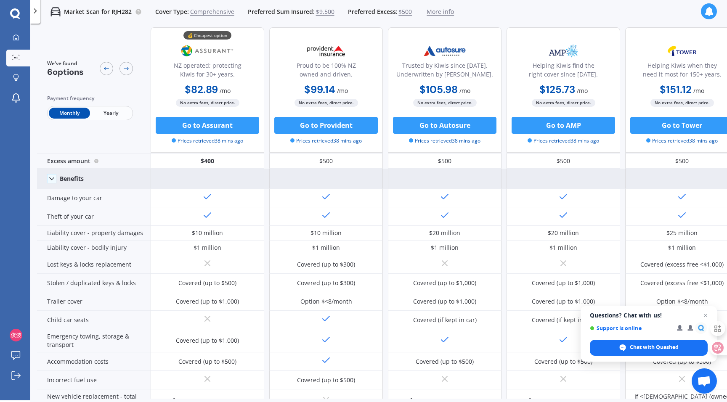
scroll to position [0, 0]
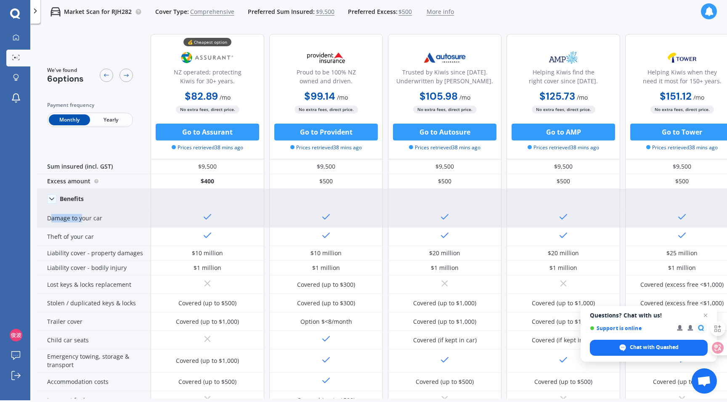
drag, startPoint x: 51, startPoint y: 218, endPoint x: 83, endPoint y: 218, distance: 32.0
click at [83, 218] on div "Damage to your car" at bounding box center [94, 218] width 114 height 19
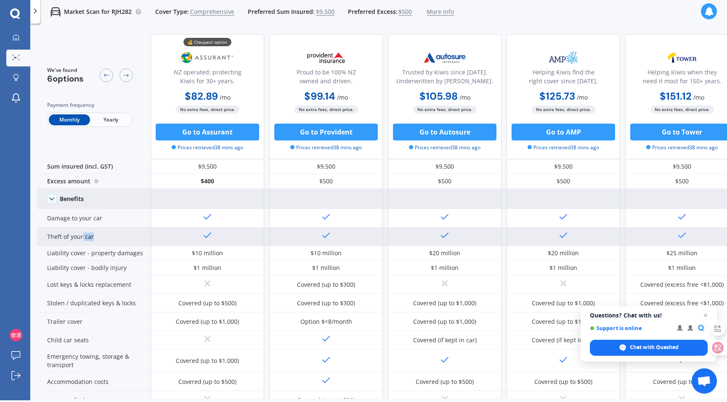
drag, startPoint x: 82, startPoint y: 240, endPoint x: 100, endPoint y: 240, distance: 17.3
click at [100, 240] on div "Theft of your car" at bounding box center [94, 237] width 114 height 19
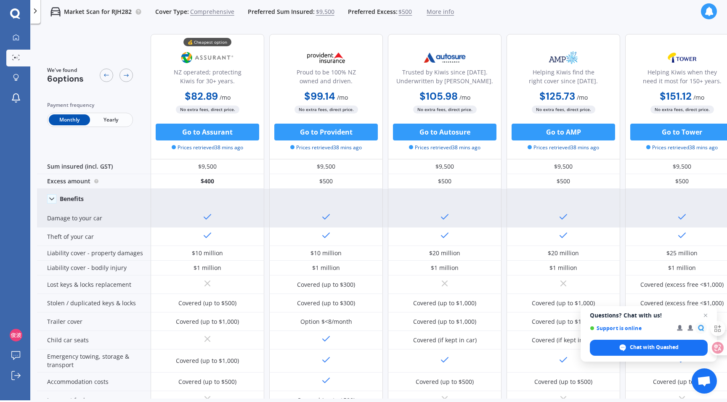
click at [105, 217] on div "Damage to your car" at bounding box center [94, 218] width 114 height 19
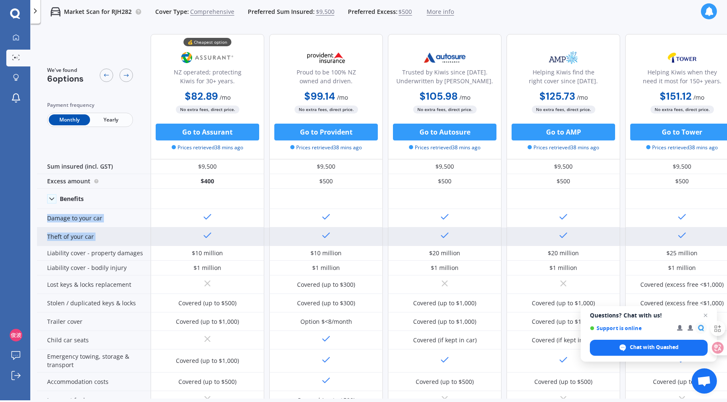
drag, startPoint x: 201, startPoint y: 207, endPoint x: 211, endPoint y: 242, distance: 36.2
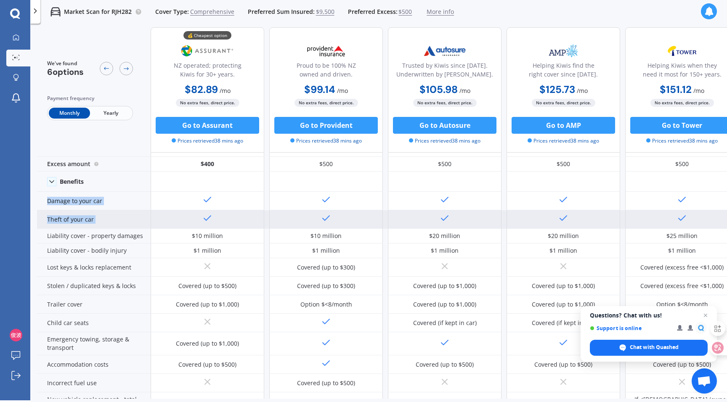
scroll to position [20, 0]
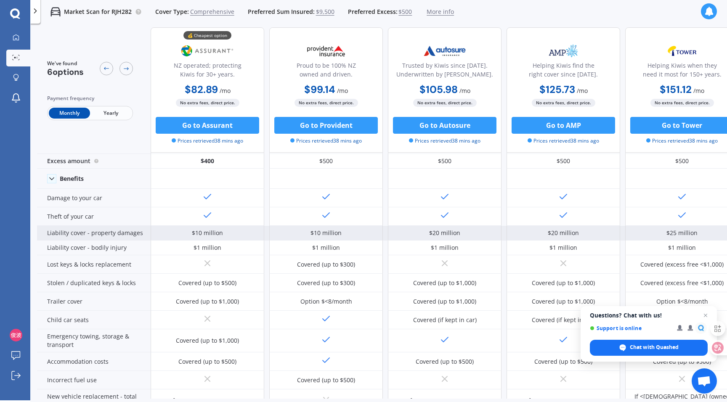
click at [115, 231] on div "Liability cover - property damages" at bounding box center [94, 233] width 114 height 15
click at [96, 240] on div "Liability cover - property damages" at bounding box center [94, 233] width 114 height 15
click at [97, 237] on div "Liability cover - property damages" at bounding box center [94, 233] width 114 height 15
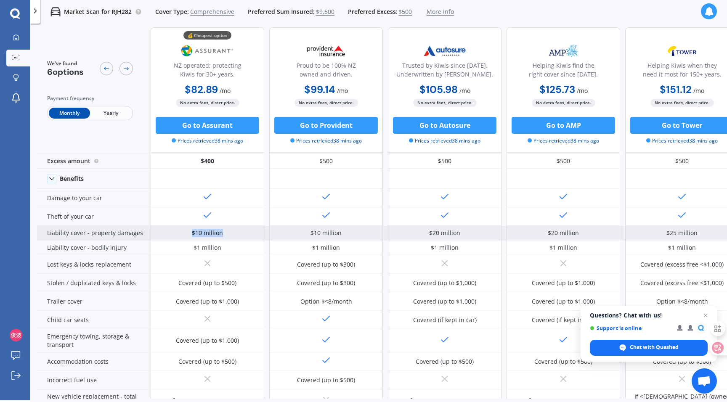
drag, startPoint x: 223, startPoint y: 236, endPoint x: 147, endPoint y: 233, distance: 75.8
click at [147, 233] on div "Liability cover - property damages $10 million $10 million $20 million $20 mill…" at bounding box center [447, 233] width 821 height 15
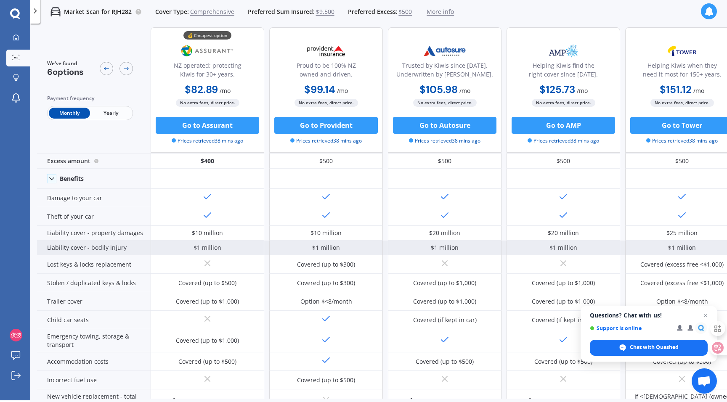
click at [96, 248] on div "Liability cover - bodily injury" at bounding box center [94, 248] width 114 height 15
drag, startPoint x: 125, startPoint y: 247, endPoint x: 136, endPoint y: 247, distance: 10.5
click at [129, 247] on div "Liability cover - bodily injury" at bounding box center [94, 248] width 114 height 15
drag, startPoint x: 220, startPoint y: 243, endPoint x: 157, endPoint y: 243, distance: 62.7
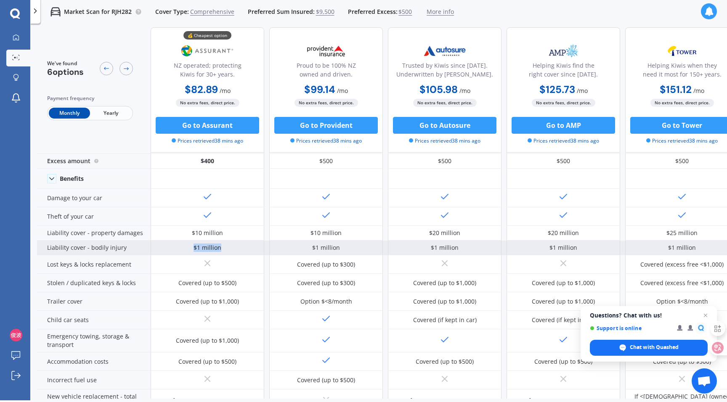
click at [157, 243] on div "$1 million" at bounding box center [208, 248] width 114 height 15
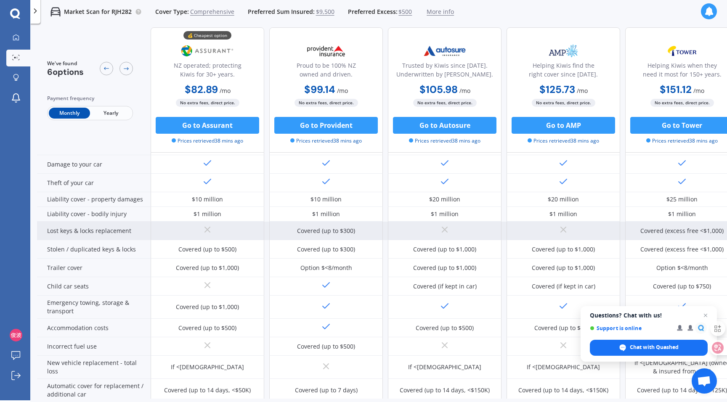
drag, startPoint x: 209, startPoint y: 231, endPoint x: 186, endPoint y: 231, distance: 23.1
click at [186, 231] on div at bounding box center [208, 231] width 114 height 19
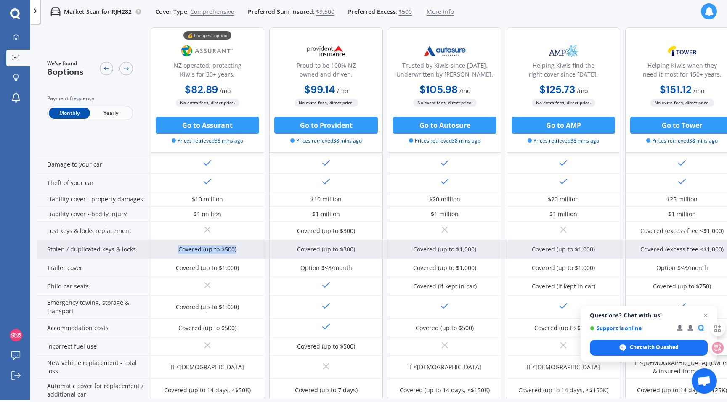
drag, startPoint x: 171, startPoint y: 252, endPoint x: 235, endPoint y: 251, distance: 63.6
click at [235, 251] on div "Covered (up to $500)" at bounding box center [208, 249] width 114 height 19
click at [245, 250] on div "Covered (up to $500)" at bounding box center [208, 249] width 114 height 19
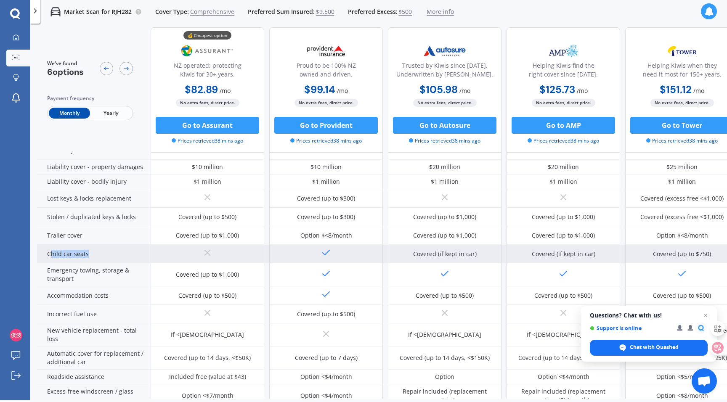
drag, startPoint x: 51, startPoint y: 250, endPoint x: 100, endPoint y: 252, distance: 48.8
click at [100, 252] on div "Child car seats" at bounding box center [94, 254] width 114 height 19
drag, startPoint x: 316, startPoint y: 251, endPoint x: 311, endPoint y: 253, distance: 5.7
click at [311, 253] on div at bounding box center [326, 254] width 114 height 19
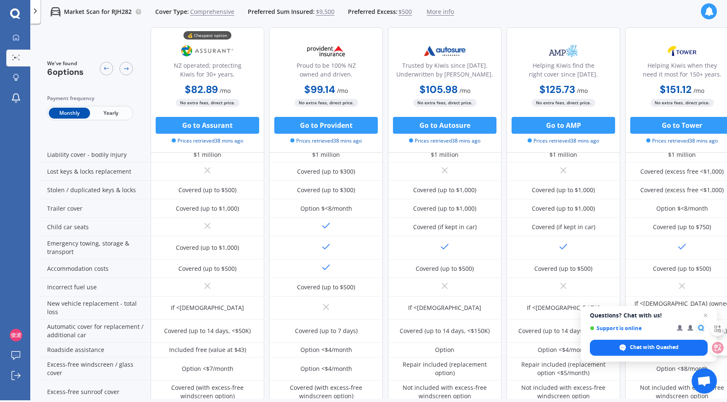
scroll to position [117, 0]
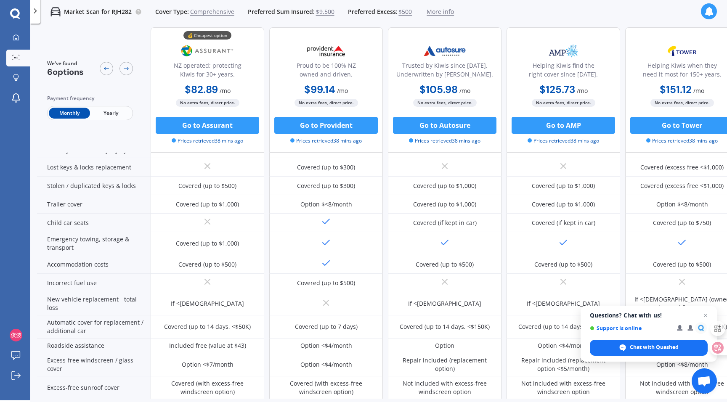
click at [124, 114] on span "Yearly" at bounding box center [110, 113] width 41 height 11
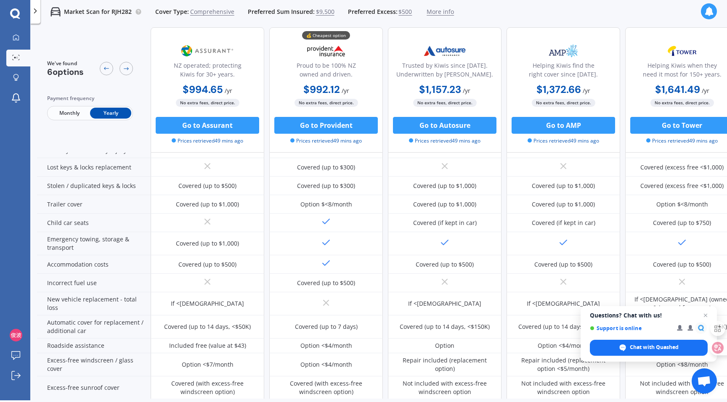
click at [70, 114] on span "Monthly" at bounding box center [69, 113] width 41 height 11
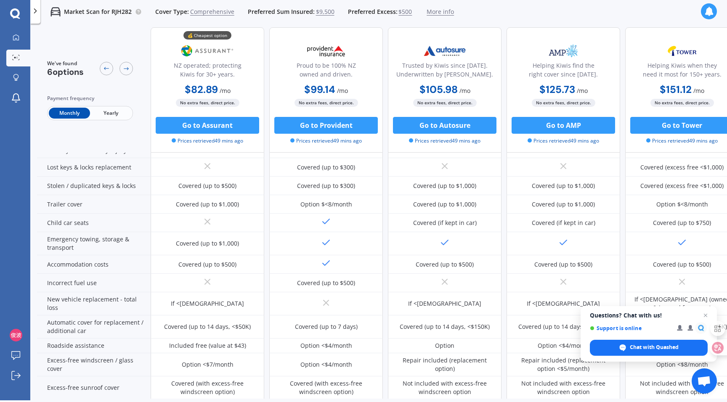
click at [108, 111] on span "Yearly" at bounding box center [110, 113] width 41 height 11
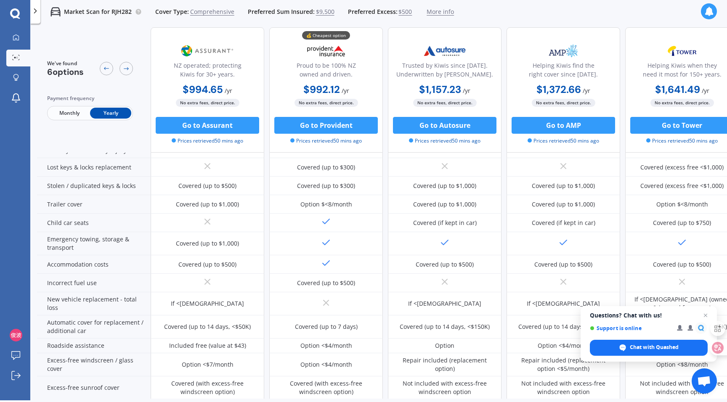
click at [69, 103] on div "Payment frequency Monthly Yearly" at bounding box center [90, 107] width 86 height 26
click at [78, 113] on span "Monthly" at bounding box center [69, 113] width 41 height 11
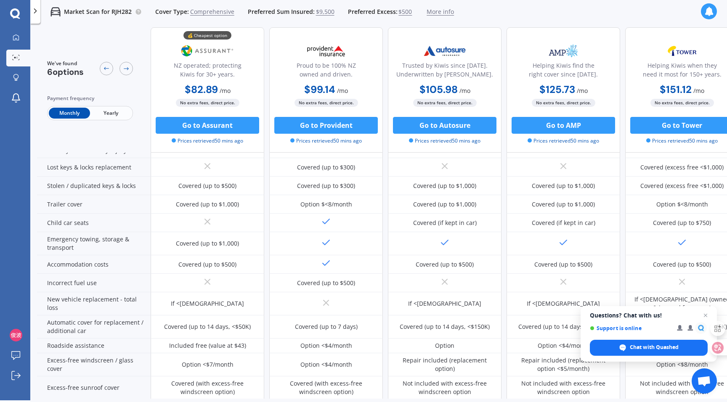
click at [97, 112] on span "Yearly" at bounding box center [110, 113] width 41 height 11
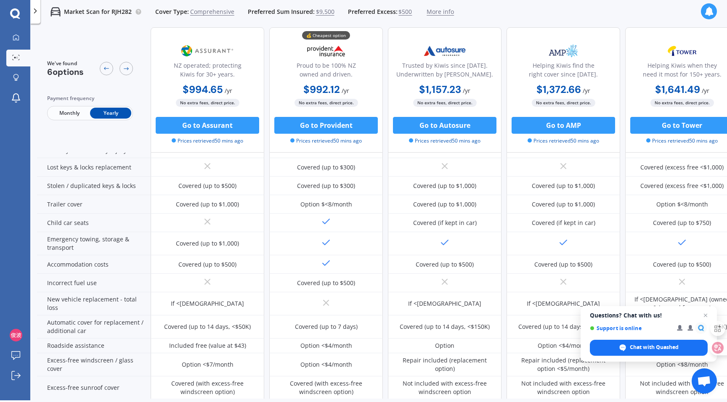
click at [64, 117] on span "Monthly" at bounding box center [69, 113] width 41 height 11
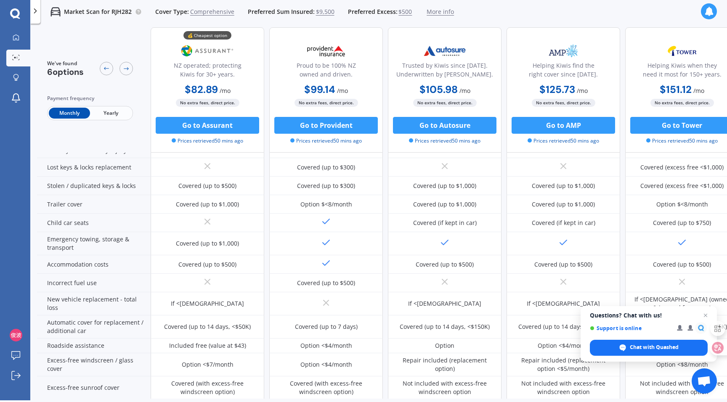
click at [321, 47] on img at bounding box center [326, 50] width 56 height 21
click at [319, 48] on img at bounding box center [326, 50] width 56 height 21
